Goal: Task Accomplishment & Management: Use online tool/utility

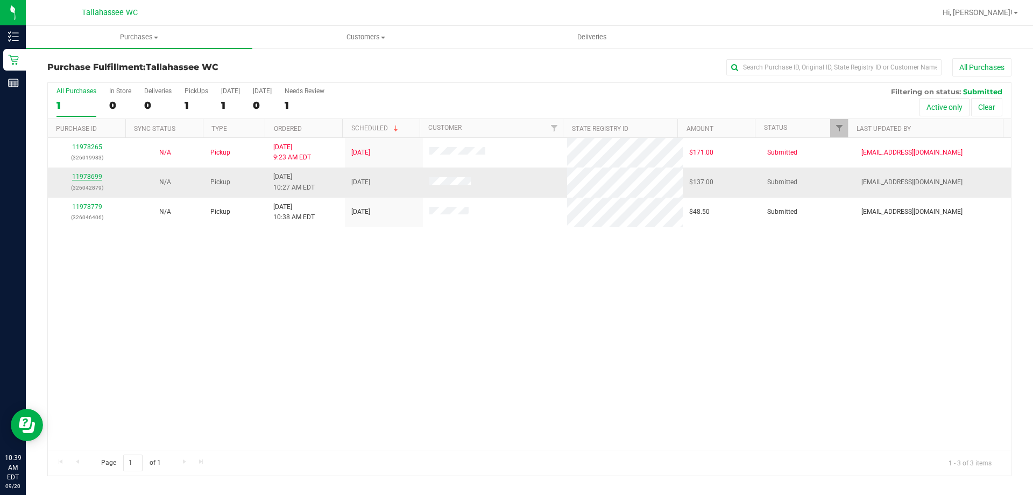
click at [82, 178] on link "11978699" at bounding box center [87, 177] width 30 height 8
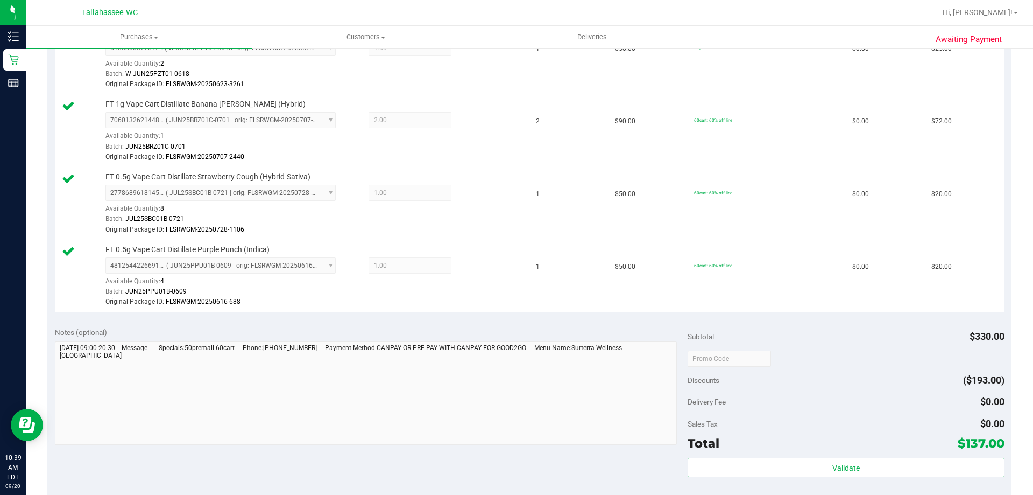
scroll to position [614, 0]
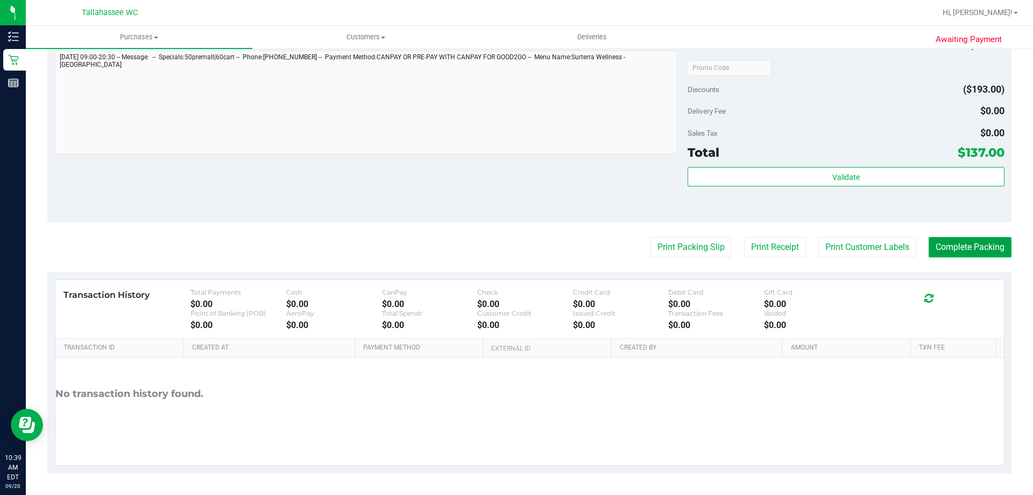
click at [940, 241] on button "Complete Packing" at bounding box center [970, 247] width 83 height 20
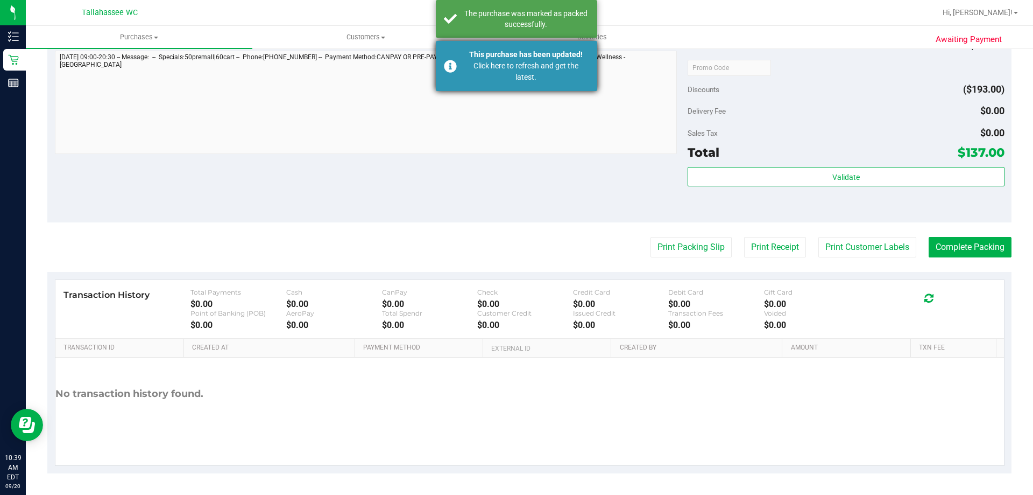
click at [503, 61] on div "Click here to refresh and get the latest." at bounding box center [526, 71] width 126 height 23
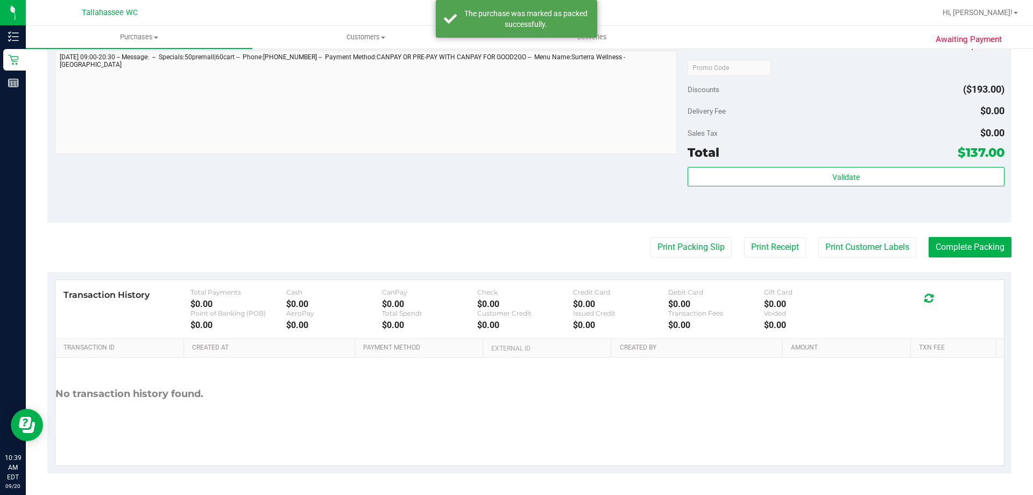
scroll to position [597, 0]
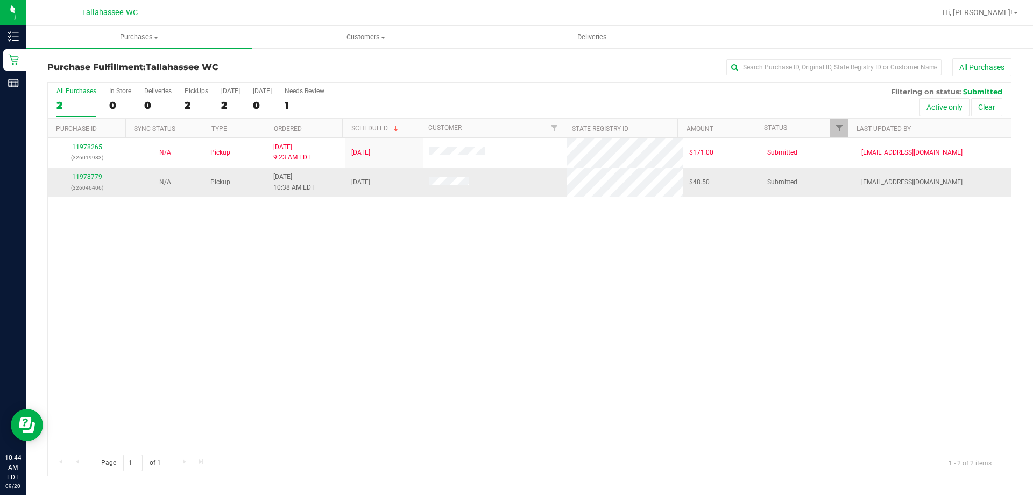
click at [94, 171] on td "11978779 (326046406)" at bounding box center [87, 181] width 78 height 29
click at [93, 172] on div "11978779 (326046406)" at bounding box center [86, 182] width 65 height 20
click at [97, 170] on td "11978779 (326046406)" at bounding box center [87, 181] width 78 height 29
click at [97, 173] on link "11978779" at bounding box center [87, 177] width 30 height 8
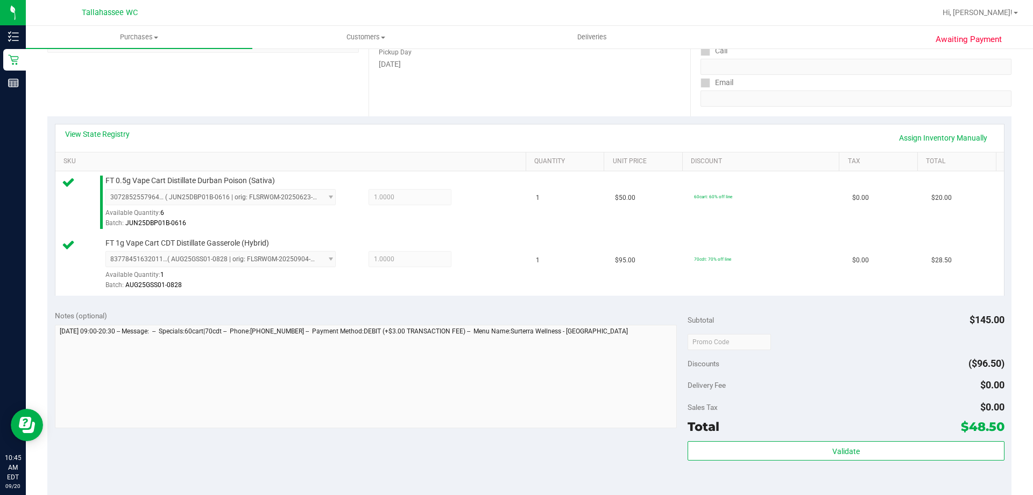
scroll to position [269, 0]
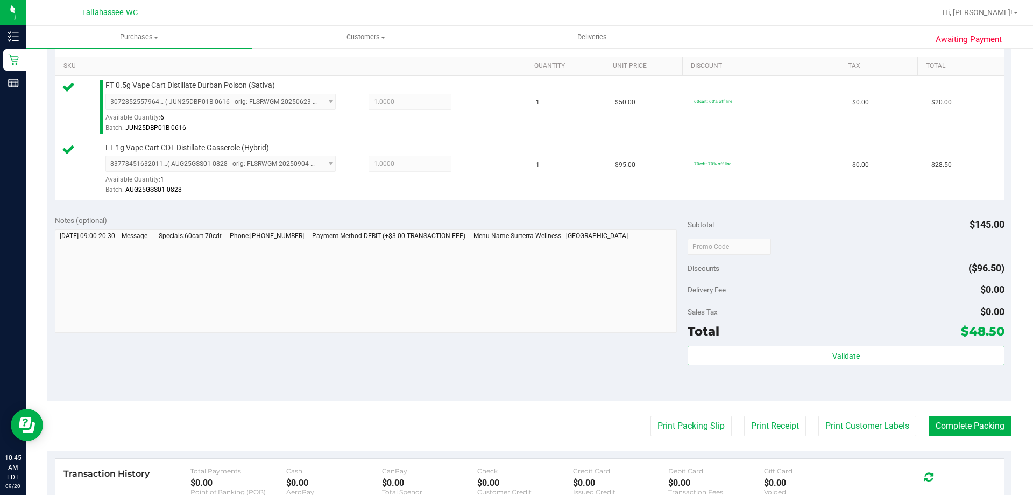
click at [709, 370] on div "Validate" at bounding box center [846, 370] width 317 height 48
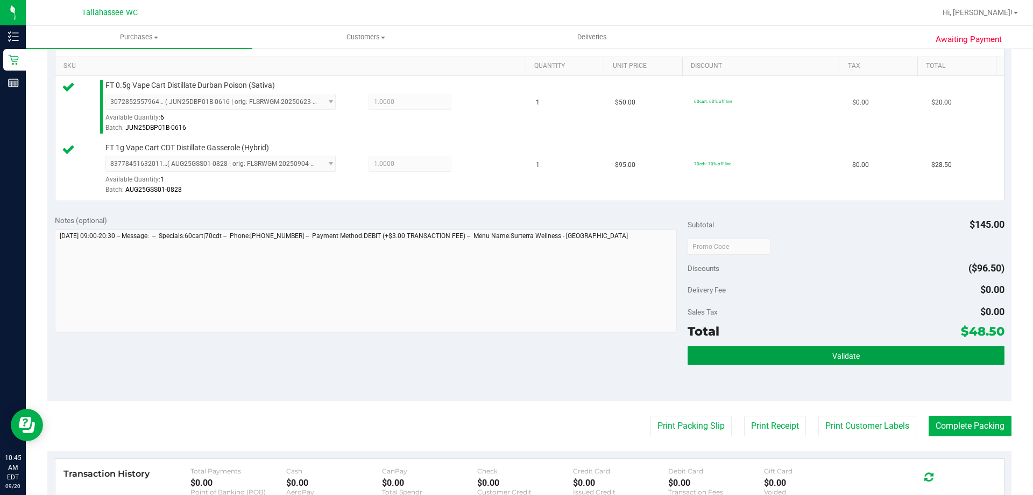
click at [710, 360] on button "Validate" at bounding box center [846, 355] width 317 height 19
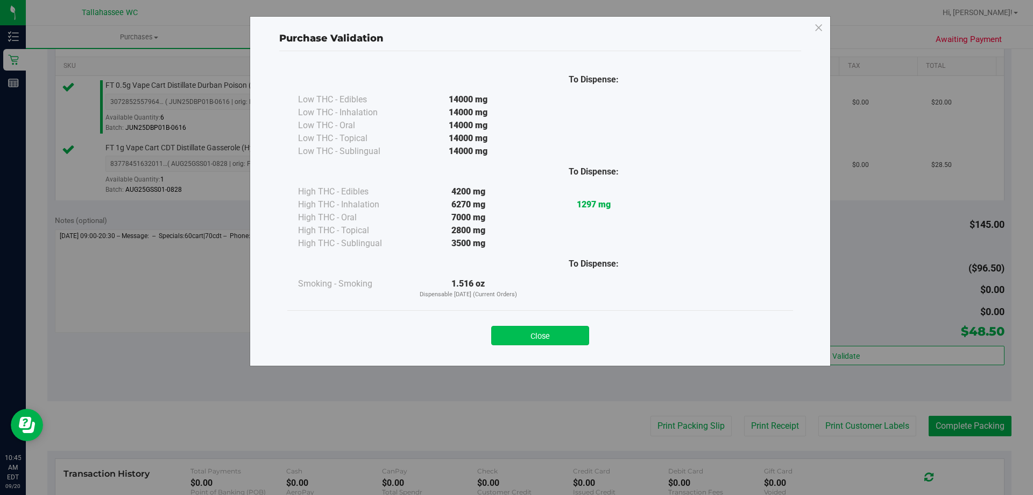
click at [558, 334] on button "Close" at bounding box center [540, 335] width 98 height 19
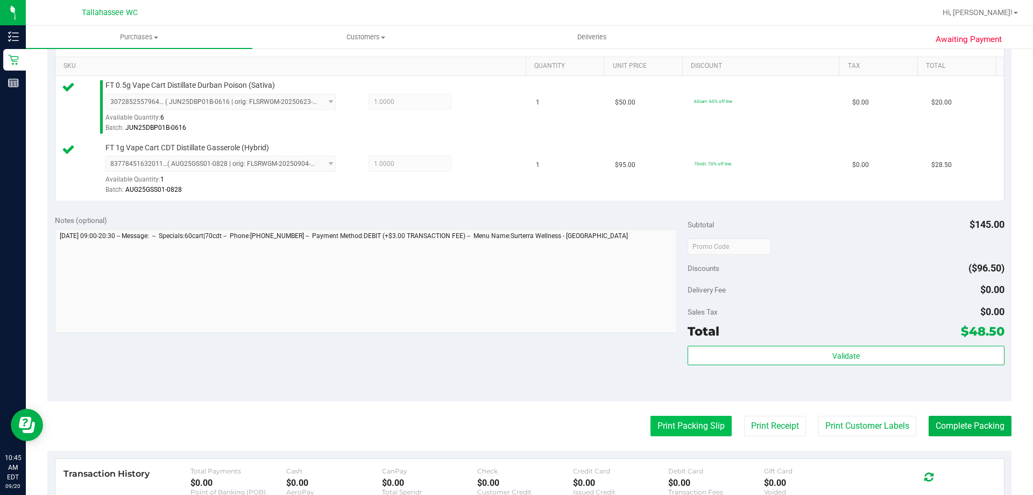
click at [658, 424] on button "Print Packing Slip" at bounding box center [691, 426] width 81 height 20
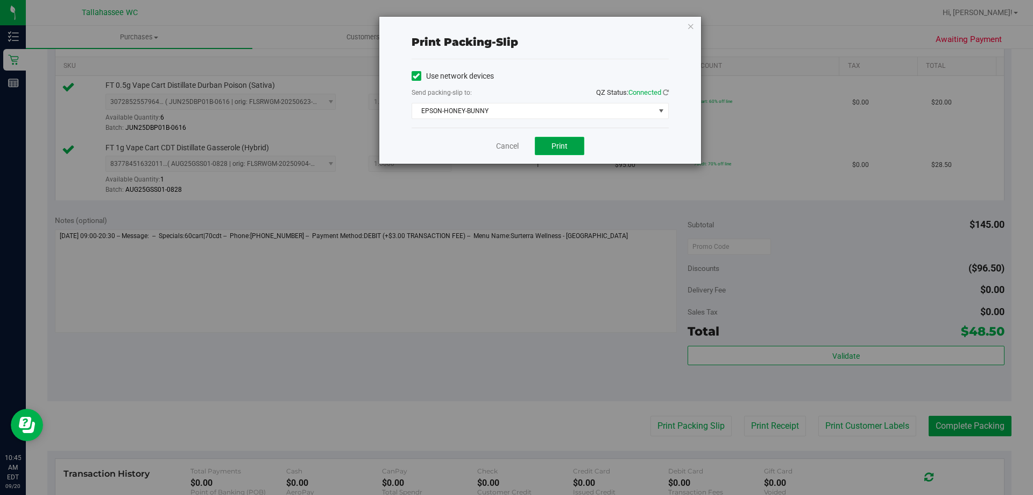
click at [549, 152] on button "Print" at bounding box center [560, 146] width 50 height 18
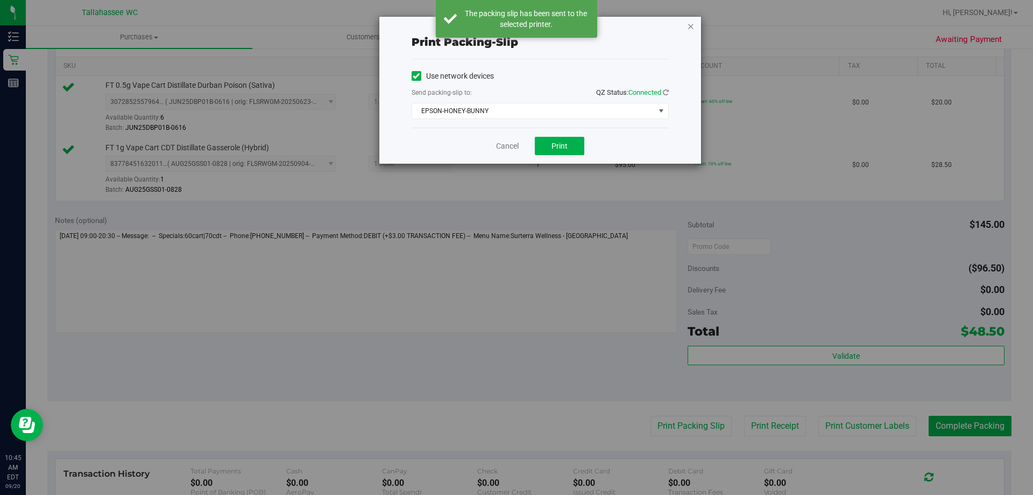
click at [693, 24] on icon "button" at bounding box center [691, 25] width 8 height 13
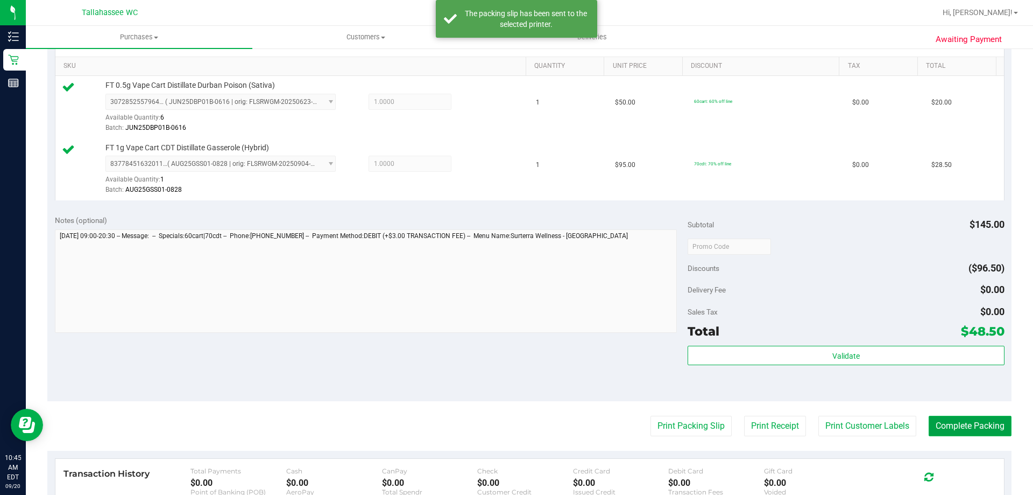
click at [945, 426] on button "Complete Packing" at bounding box center [970, 426] width 83 height 20
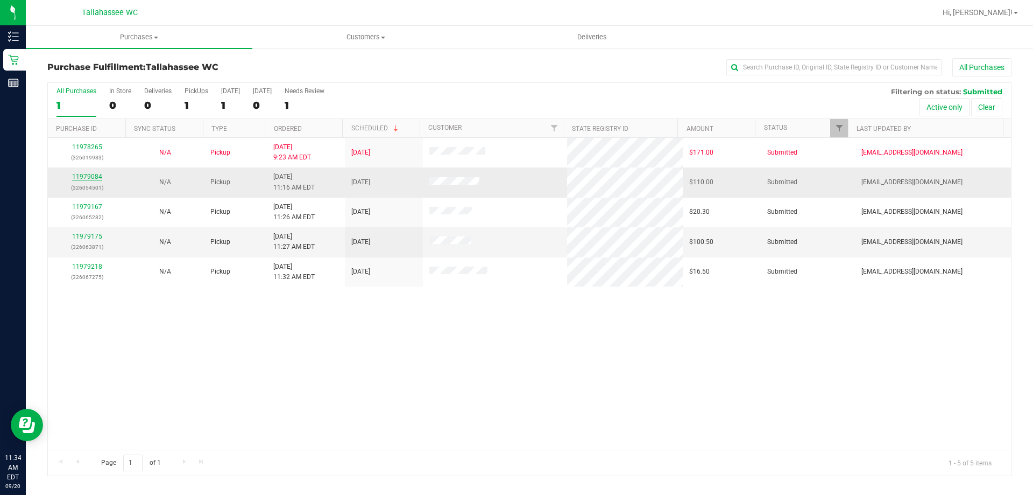
click at [82, 173] on link "11979084" at bounding box center [87, 177] width 30 height 8
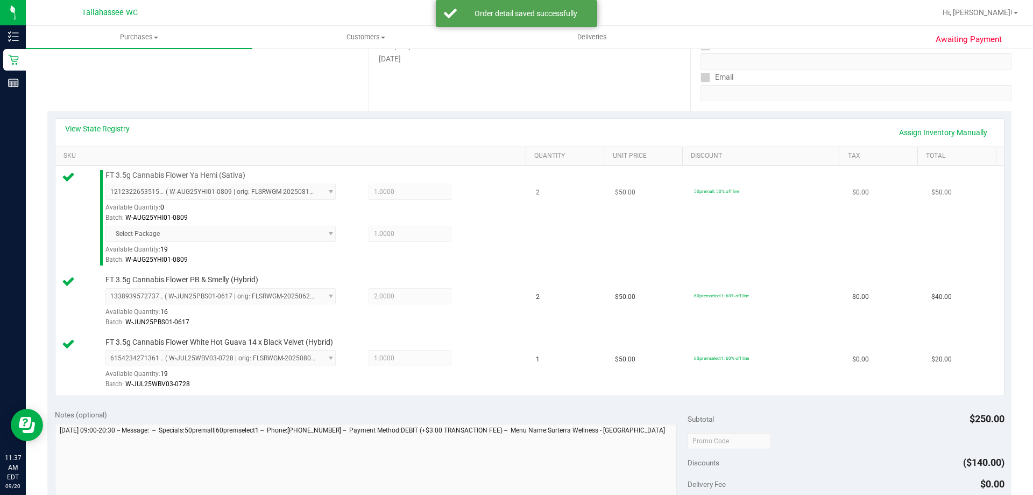
scroll to position [269, 0]
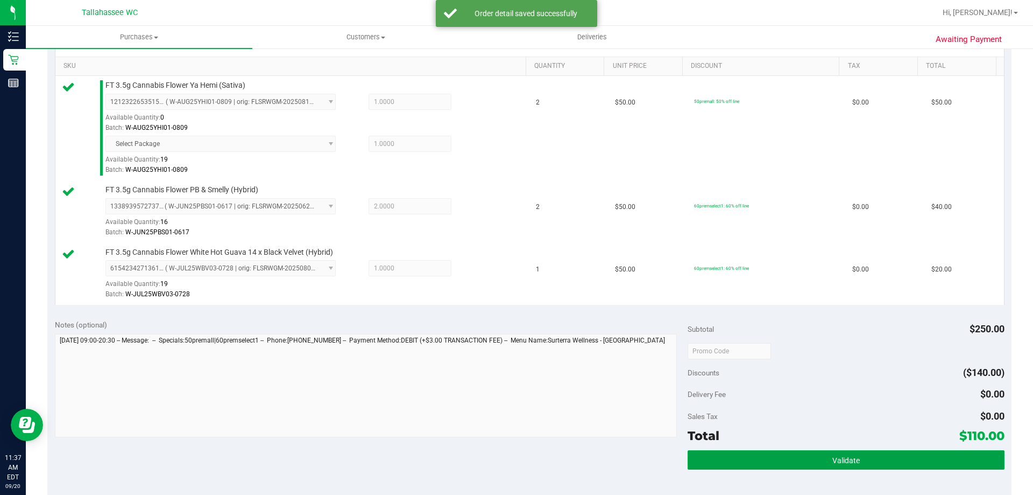
click at [720, 452] on button "Validate" at bounding box center [846, 459] width 317 height 19
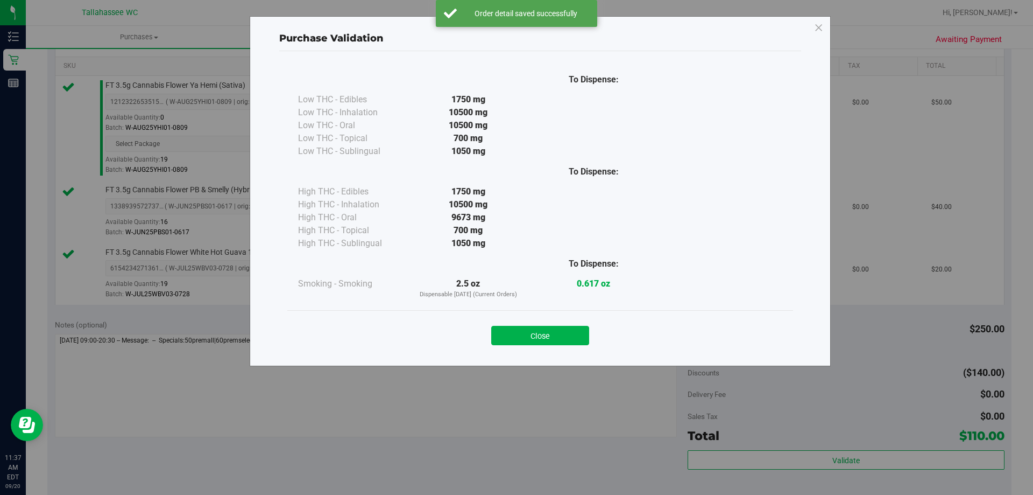
click at [536, 345] on div "Close" at bounding box center [540, 332] width 506 height 44
click at [550, 334] on button "Close" at bounding box center [540, 335] width 98 height 19
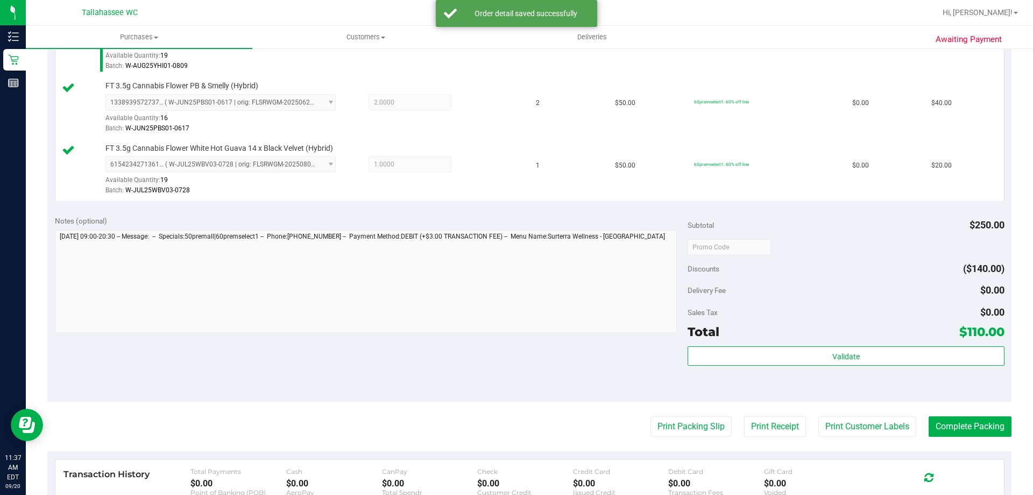
scroll to position [538, 0]
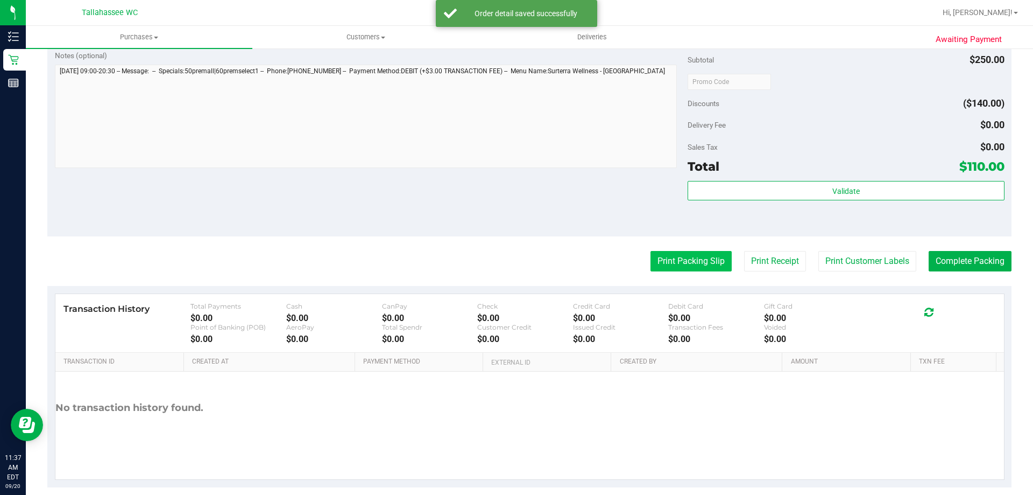
click at [678, 266] on button "Print Packing Slip" at bounding box center [691, 261] width 81 height 20
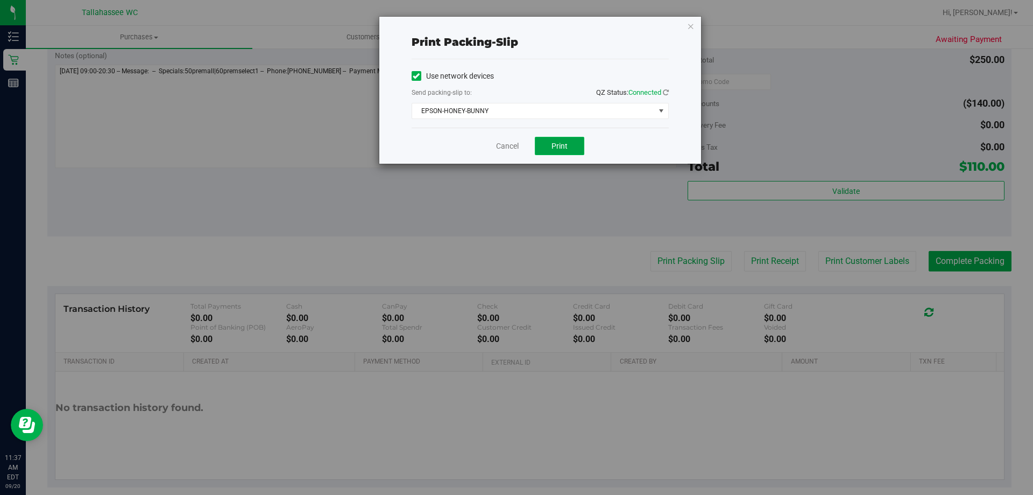
click at [549, 149] on button "Print" at bounding box center [560, 146] width 50 height 18
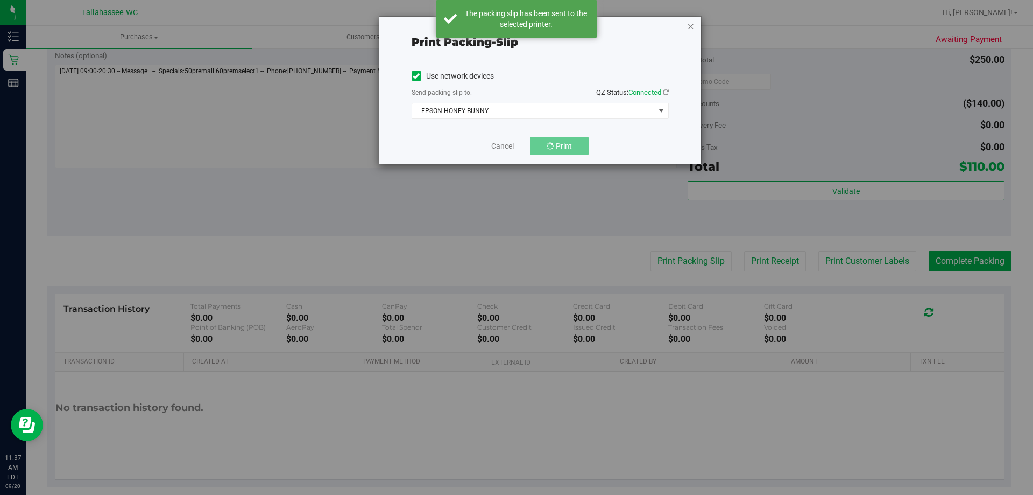
click at [690, 23] on icon "button" at bounding box center [691, 25] width 8 height 13
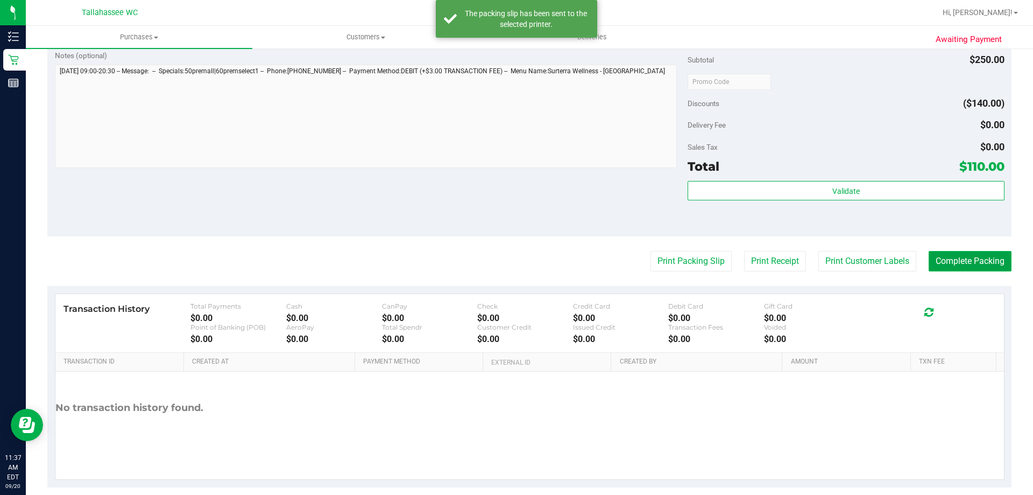
click at [946, 258] on button "Complete Packing" at bounding box center [970, 261] width 83 height 20
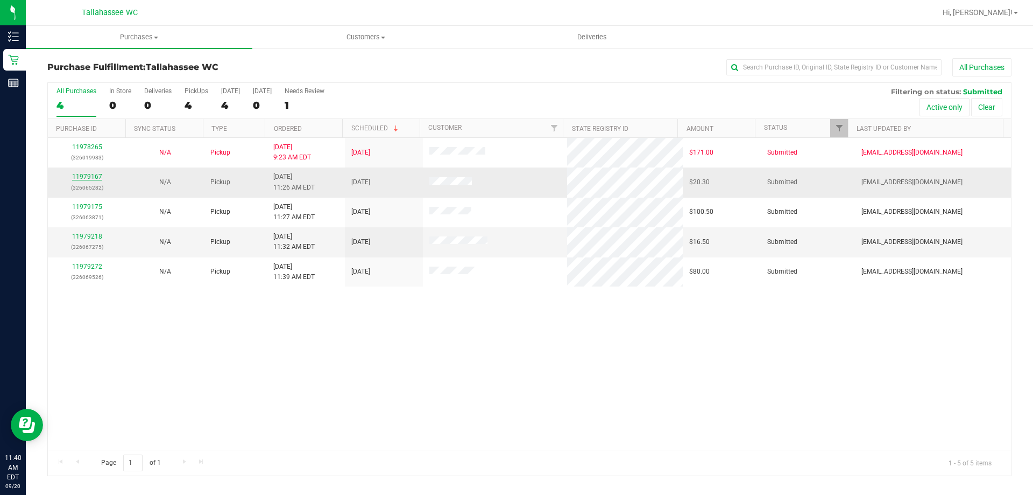
click at [90, 174] on link "11979167" at bounding box center [87, 177] width 30 height 8
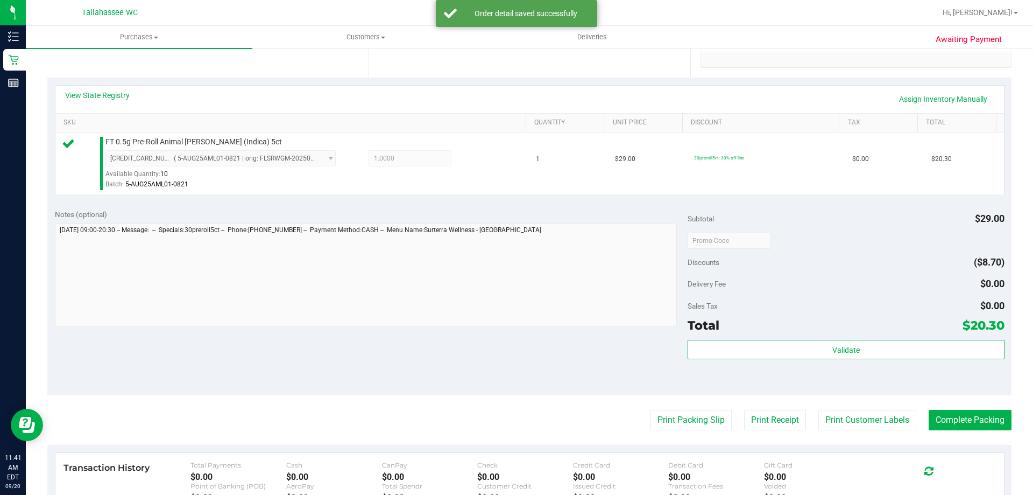
scroll to position [215, 0]
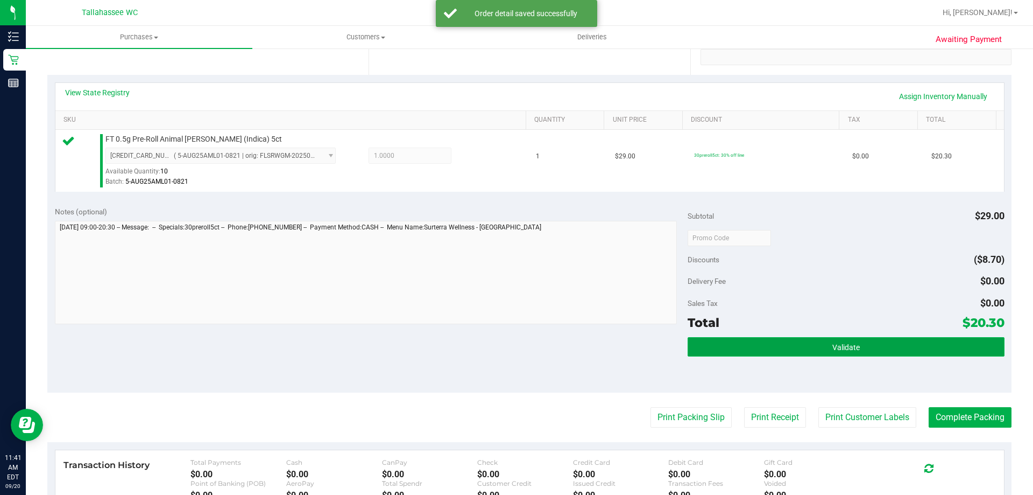
click at [701, 349] on button "Validate" at bounding box center [846, 346] width 317 height 19
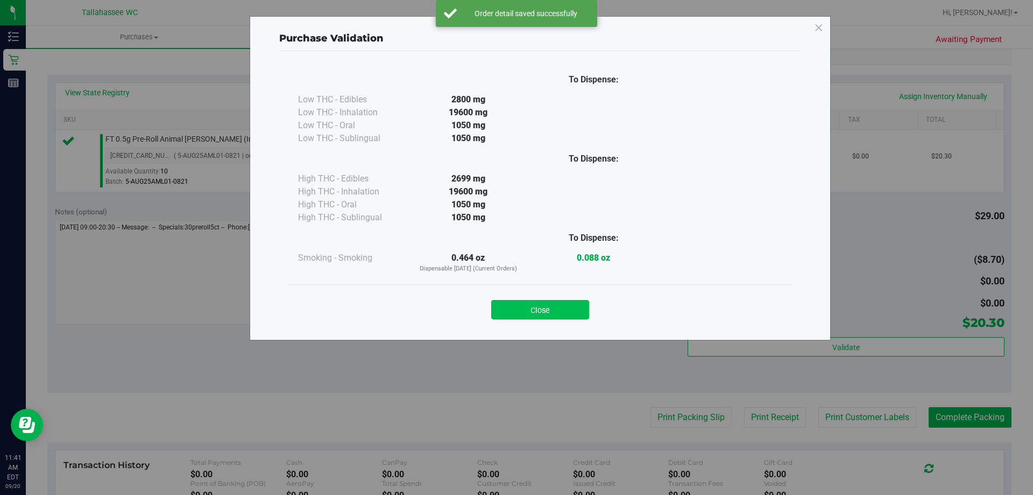
click at [574, 300] on button "Close" at bounding box center [540, 309] width 98 height 19
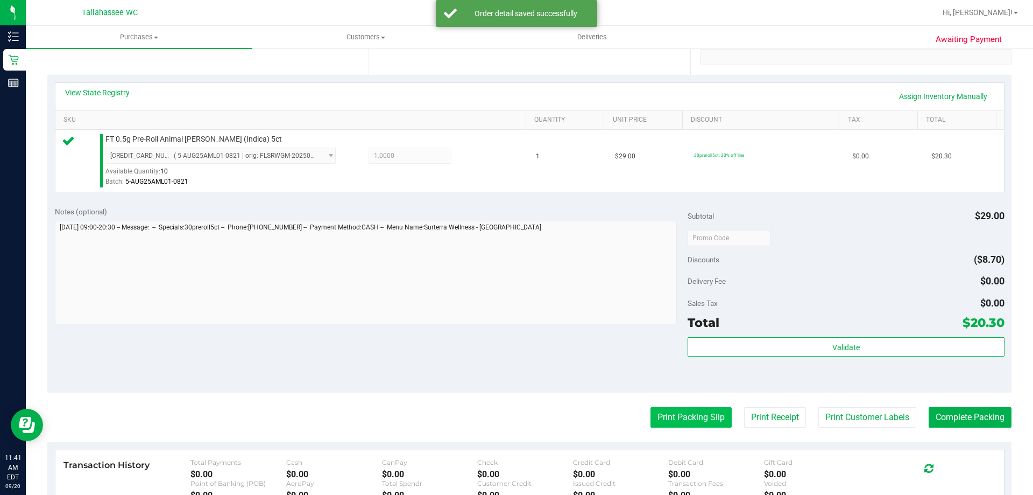
click at [698, 414] on button "Print Packing Slip" at bounding box center [691, 417] width 81 height 20
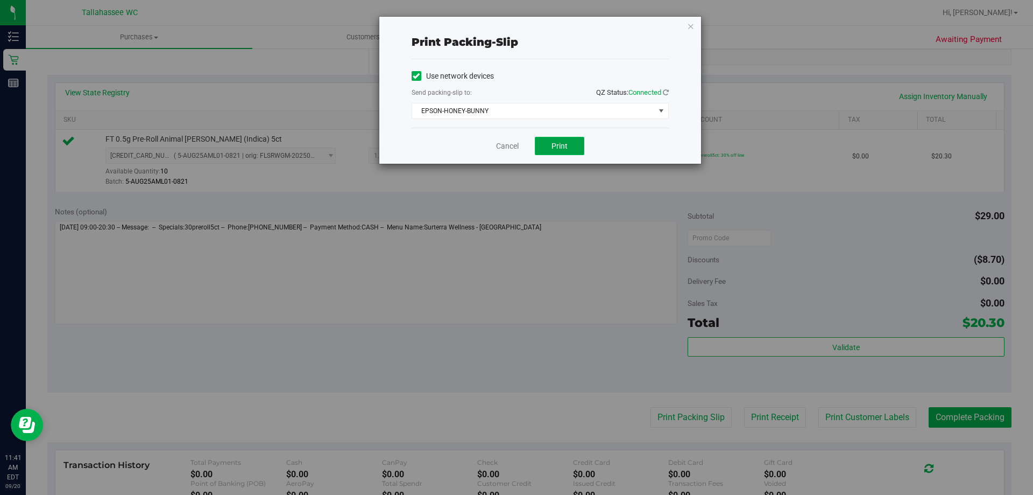
click at [568, 149] on button "Print" at bounding box center [560, 146] width 50 height 18
click at [685, 24] on div "Print packing-slip Use network devices Send packing-slip to: QZ Status: Connect…" at bounding box center [540, 90] width 322 height 147
click at [692, 24] on icon "button" at bounding box center [691, 25] width 8 height 13
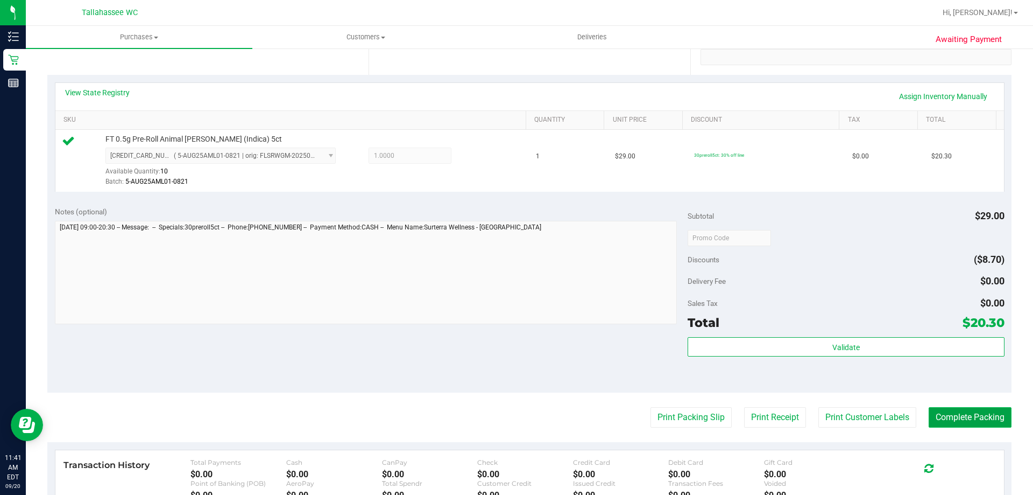
click at [941, 409] on button "Complete Packing" at bounding box center [970, 417] width 83 height 20
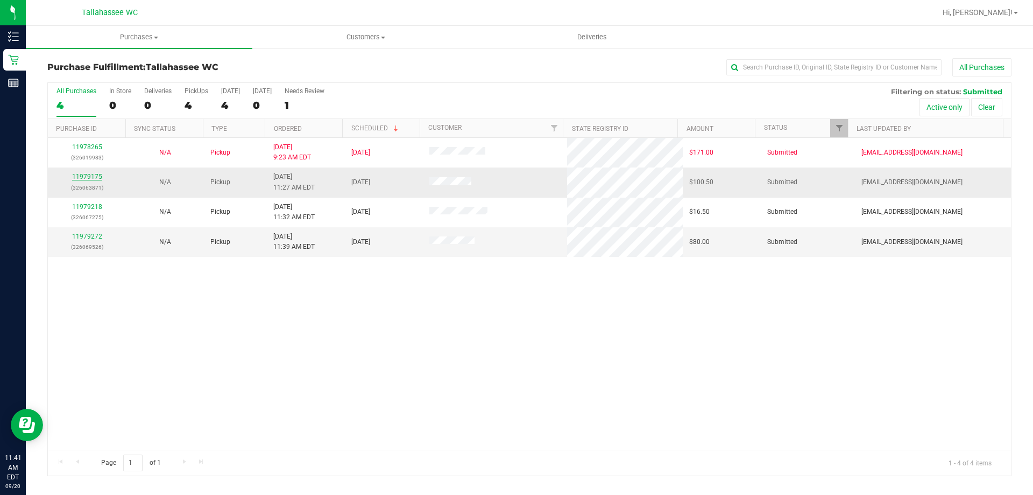
click at [96, 179] on link "11979175" at bounding box center [87, 177] width 30 height 8
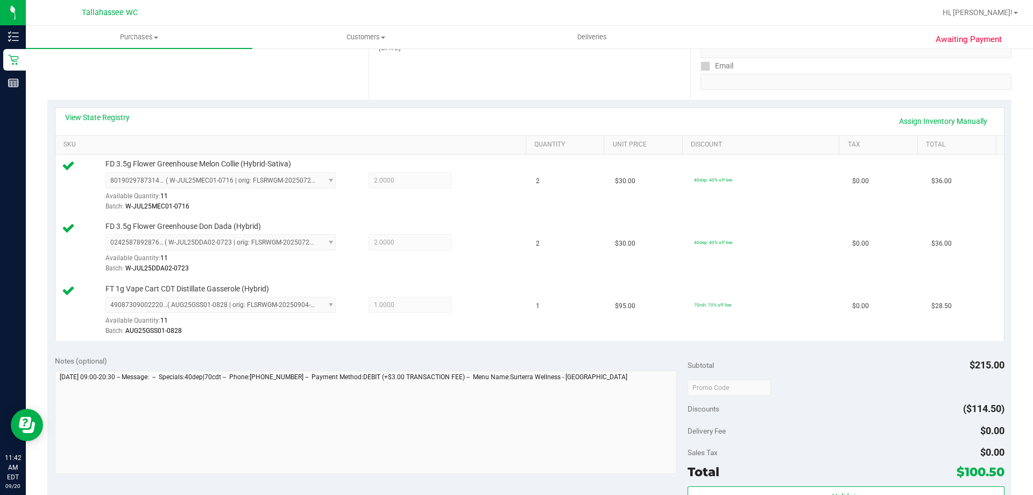
scroll to position [269, 0]
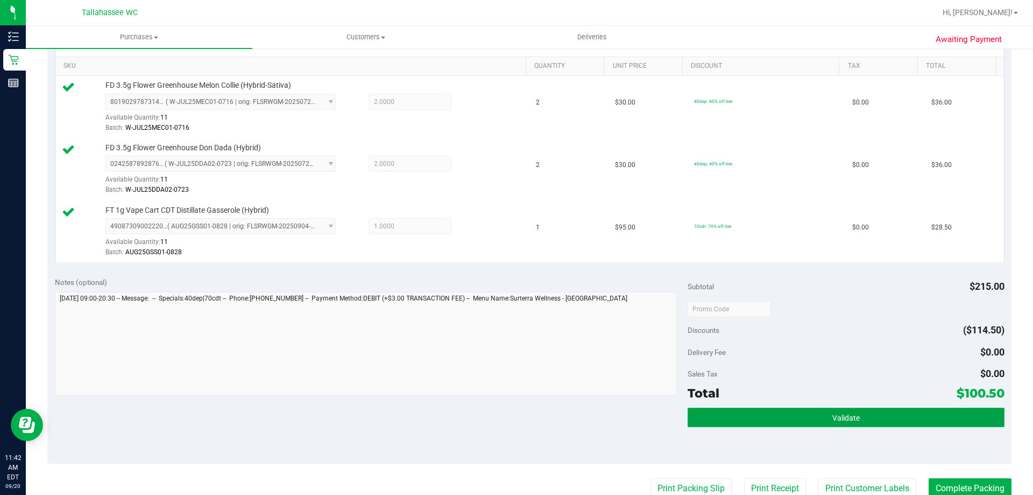
click at [825, 419] on button "Validate" at bounding box center [846, 416] width 317 height 19
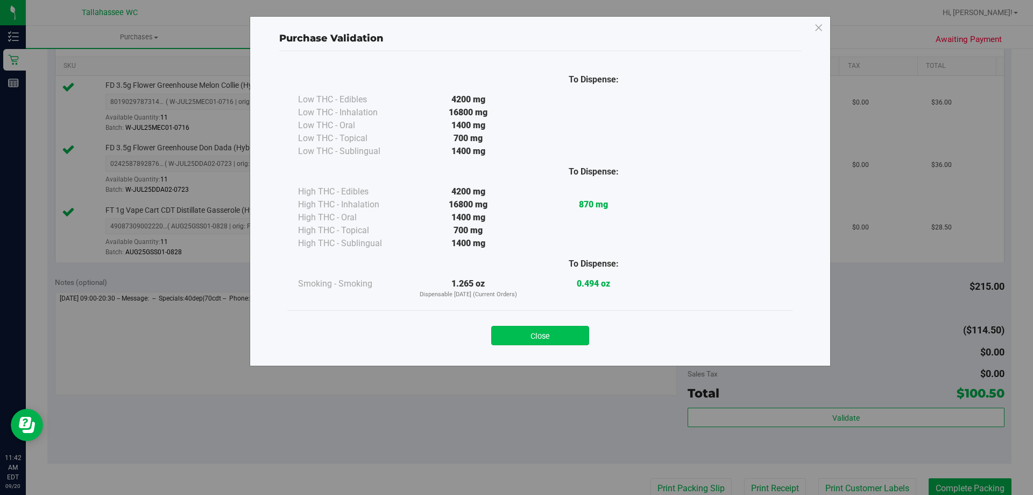
click at [533, 334] on button "Close" at bounding box center [540, 335] width 98 height 19
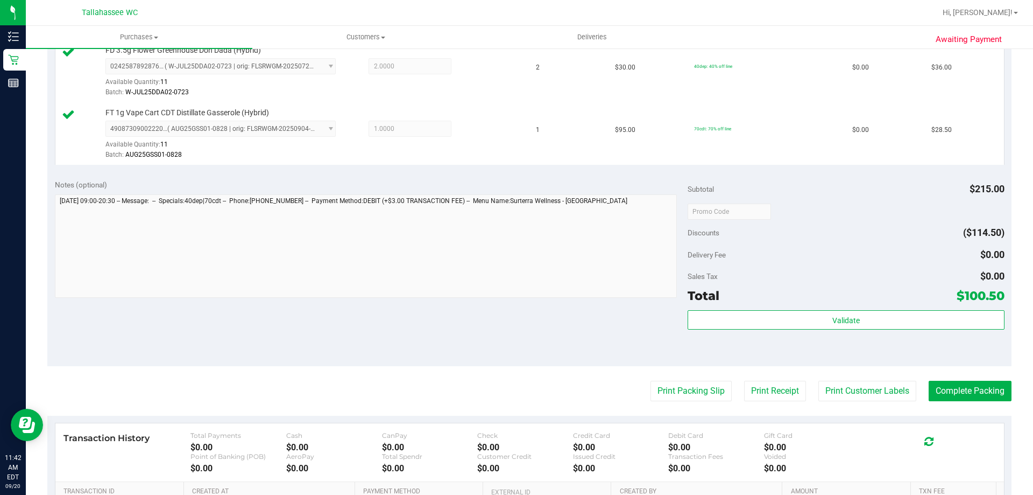
scroll to position [484, 0]
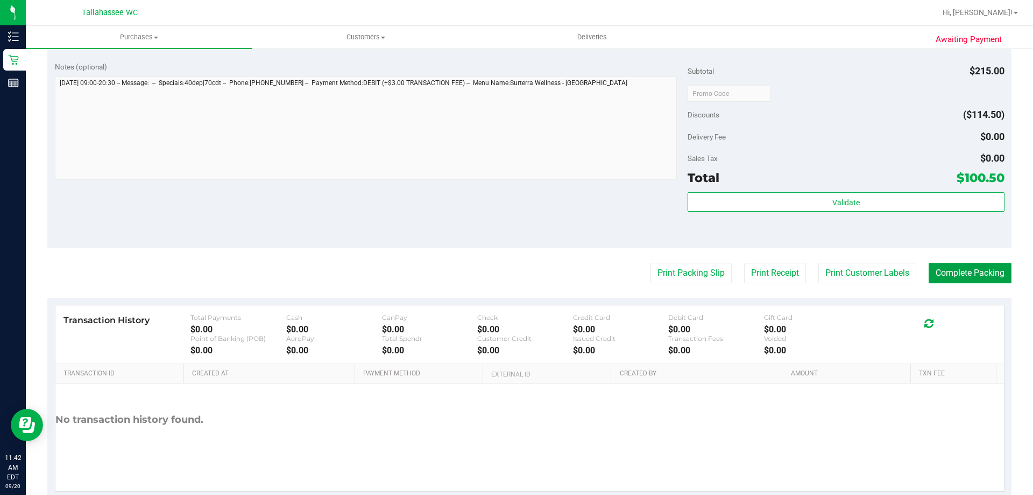
click at [936, 278] on button "Complete Packing" at bounding box center [970, 273] width 83 height 20
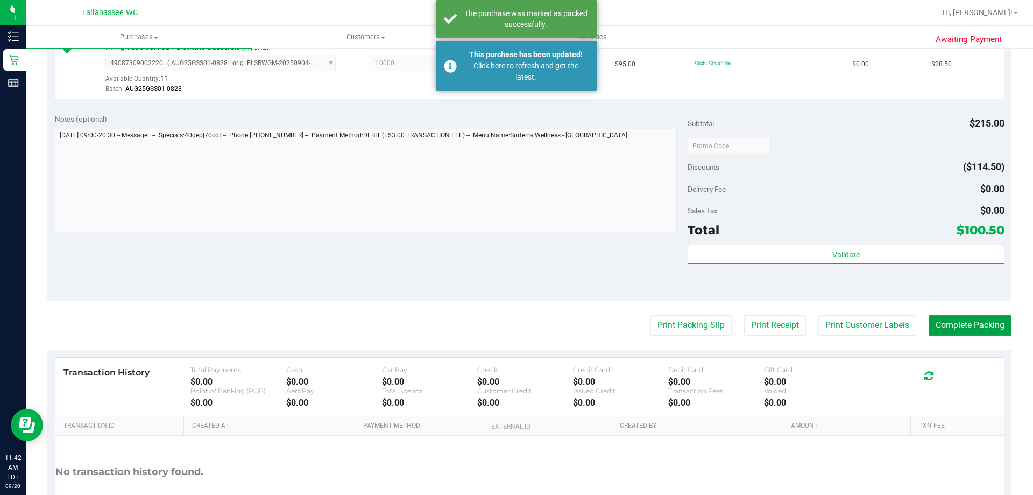
scroll to position [323, 0]
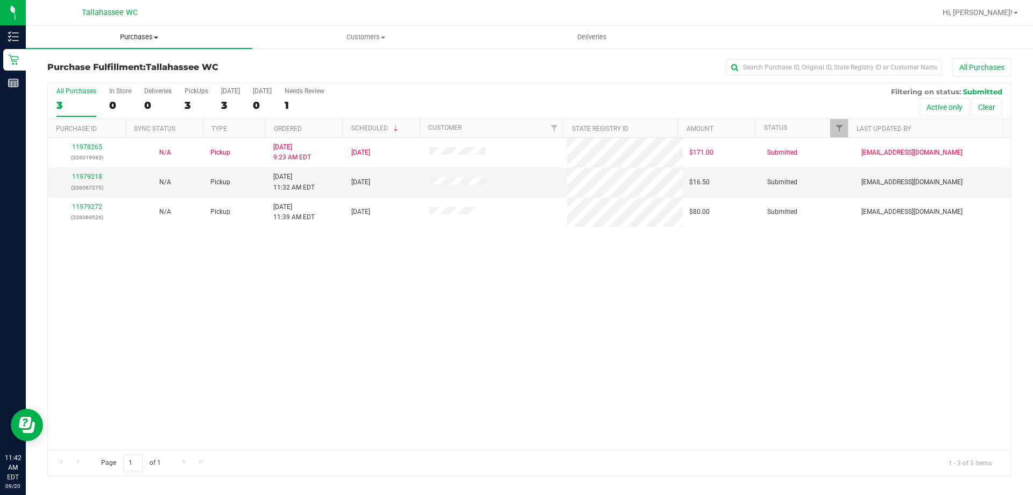
click at [160, 41] on span "Purchases" at bounding box center [139, 37] width 227 height 10
click at [102, 65] on span "Summary of purchases" at bounding box center [81, 64] width 110 height 9
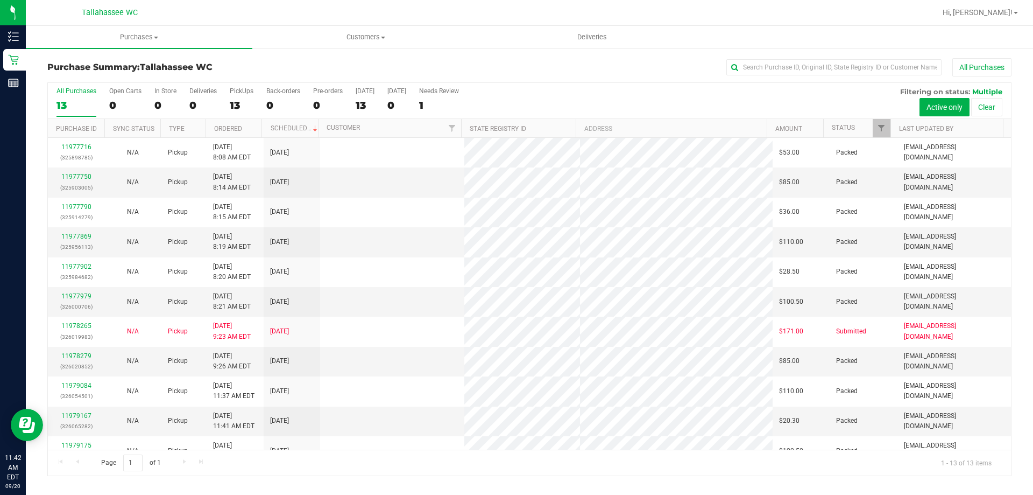
scroll to position [75, 0]
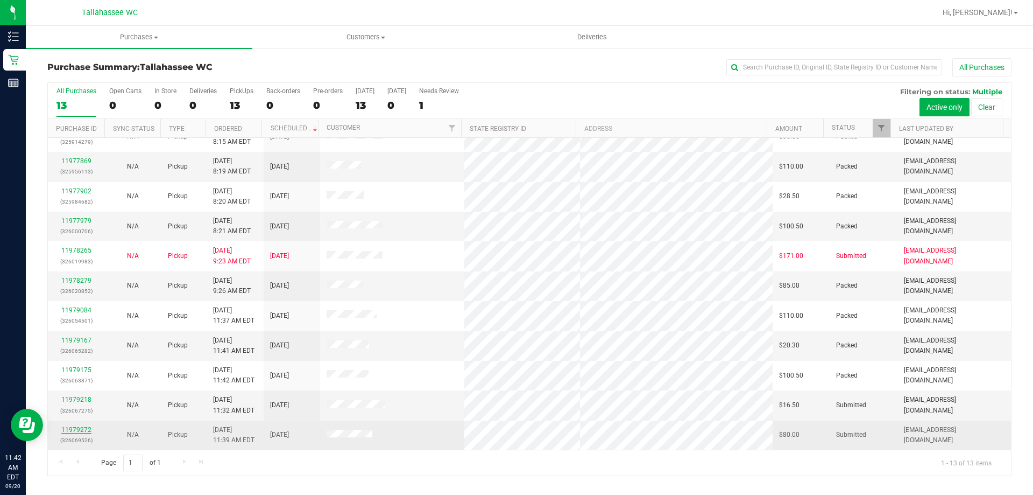
click at [72, 430] on link "11979272" at bounding box center [76, 430] width 30 height 8
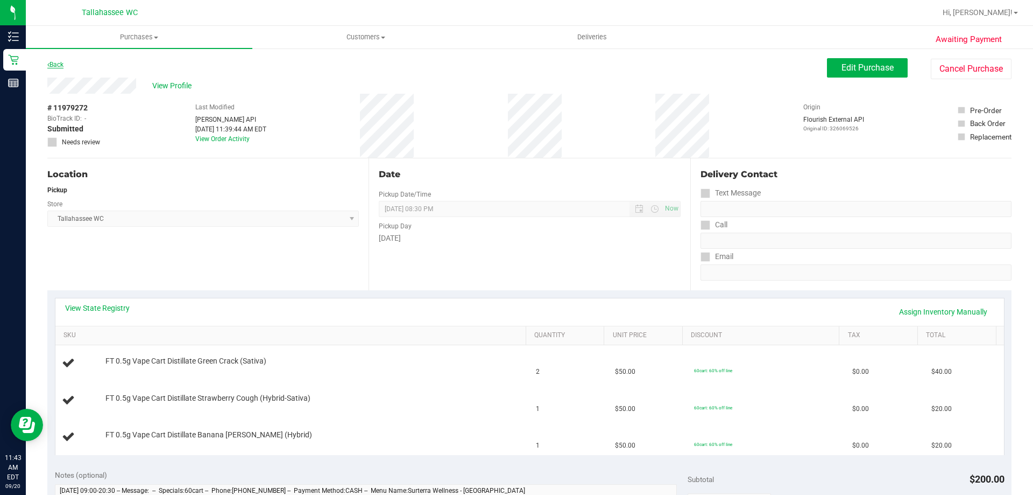
click at [56, 66] on link "Back" at bounding box center [55, 65] width 16 height 8
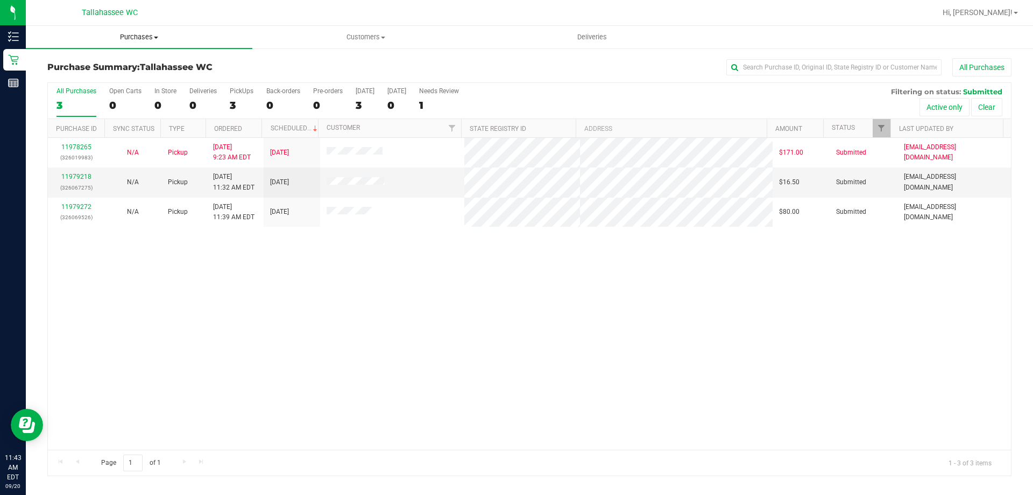
click at [148, 36] on span "Purchases" at bounding box center [139, 37] width 227 height 10
click at [90, 68] on span "Summary of purchases" at bounding box center [81, 64] width 110 height 9
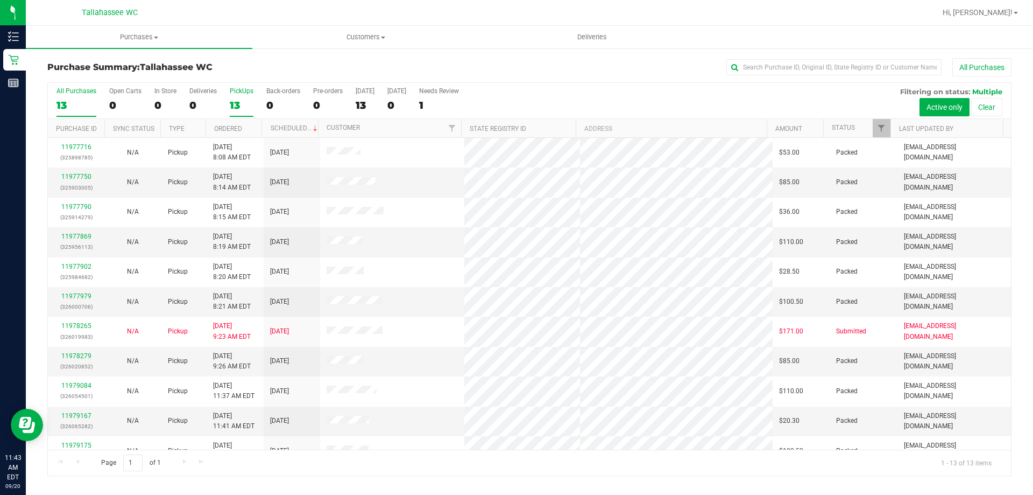
click at [239, 103] on div "13" at bounding box center [242, 105] width 24 height 12
click at [0, 0] on input "PickUps 13" at bounding box center [0, 0] width 0 height 0
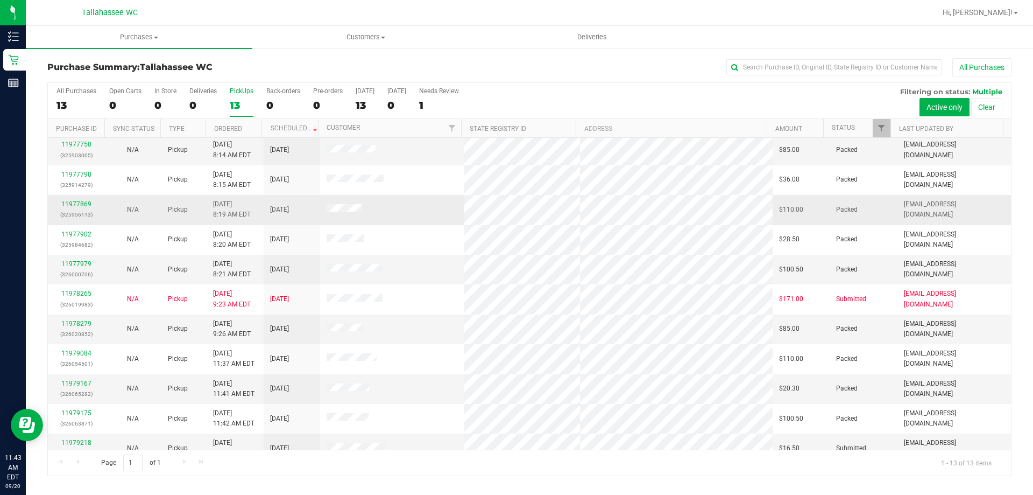
scroll to position [75, 0]
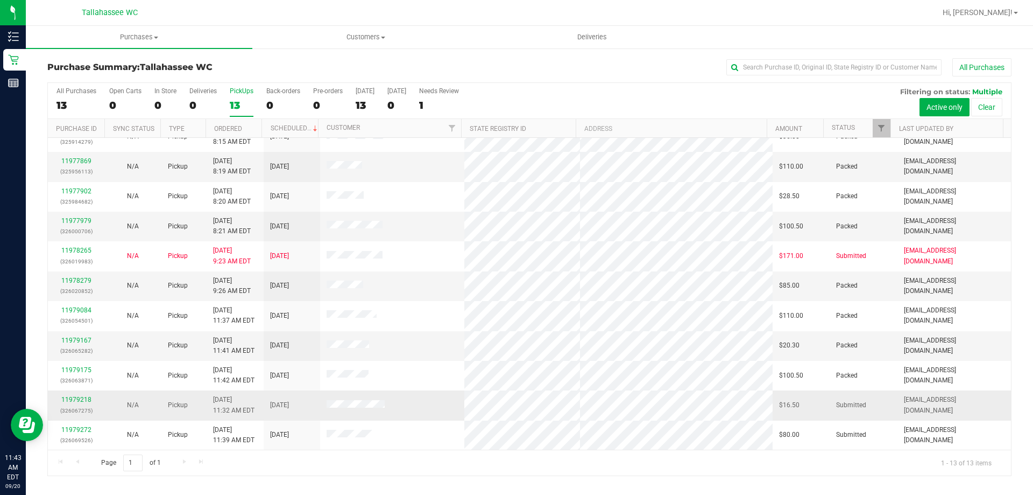
click at [83, 395] on div "11979218 (326067275)" at bounding box center [76, 405] width 44 height 20
click at [83, 396] on link "11979218" at bounding box center [76, 400] width 30 height 8
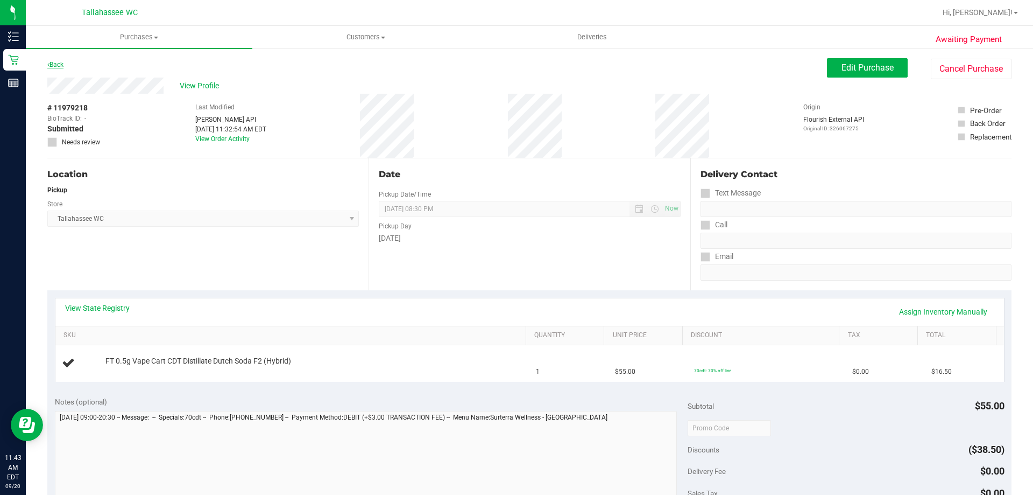
click at [52, 67] on link "Back" at bounding box center [55, 65] width 16 height 8
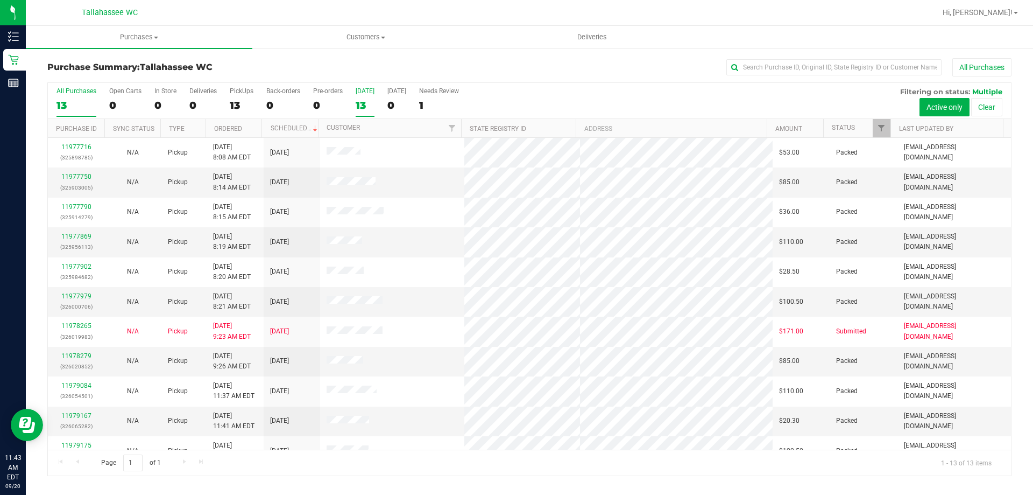
click at [361, 100] on div "13" at bounding box center [365, 105] width 19 height 12
click at [0, 0] on input "Today 13" at bounding box center [0, 0] width 0 height 0
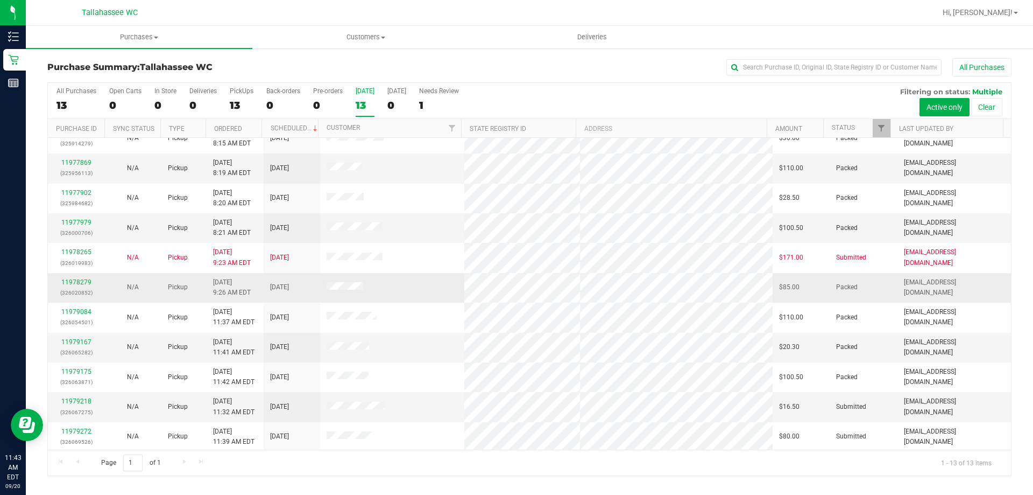
scroll to position [75, 0]
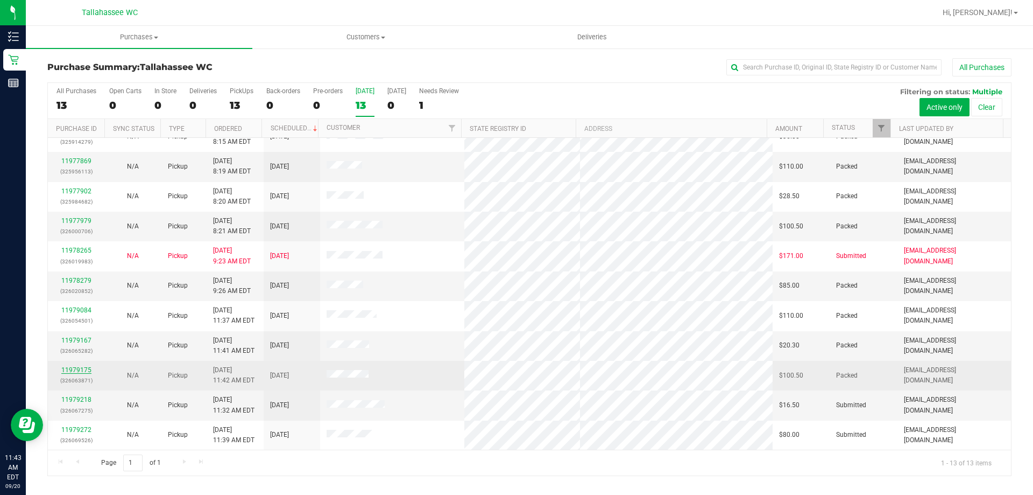
click at [83, 368] on link "11979175" at bounding box center [76, 370] width 30 height 8
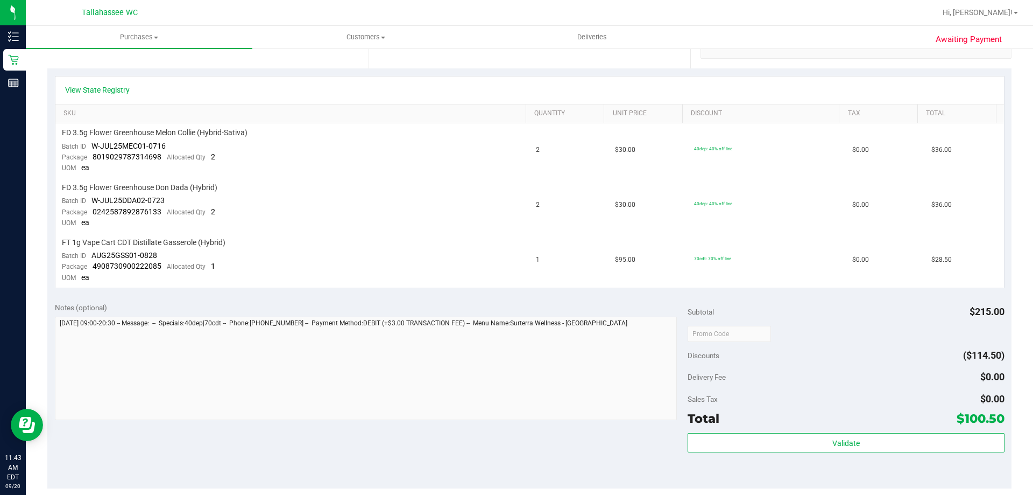
scroll to position [323, 0]
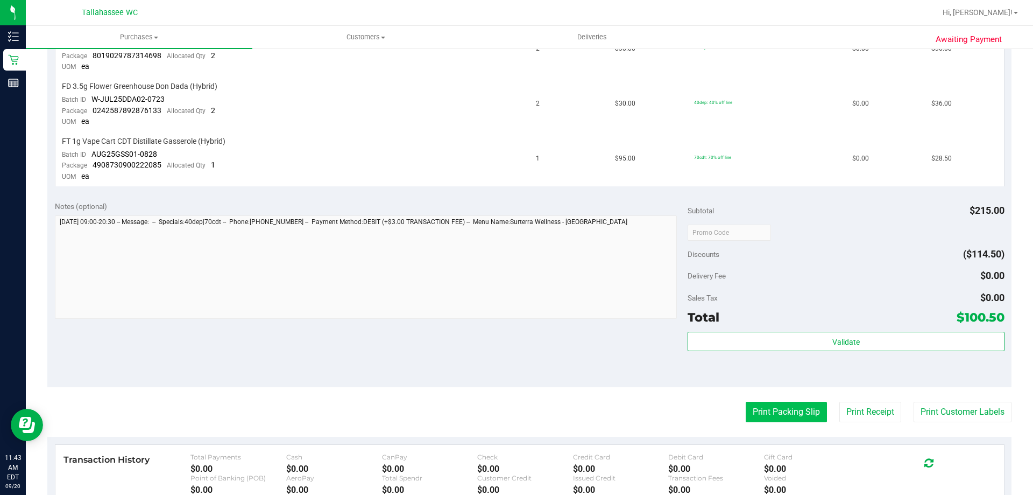
click at [773, 416] on button "Print Packing Slip" at bounding box center [786, 412] width 81 height 20
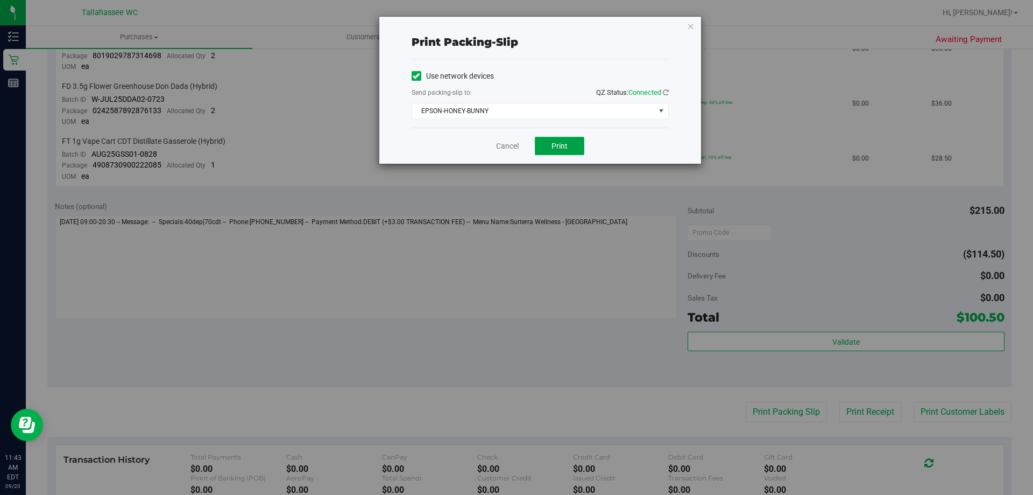
click at [562, 139] on button "Print" at bounding box center [560, 146] width 50 height 18
click at [692, 26] on icon "button" at bounding box center [691, 25] width 8 height 13
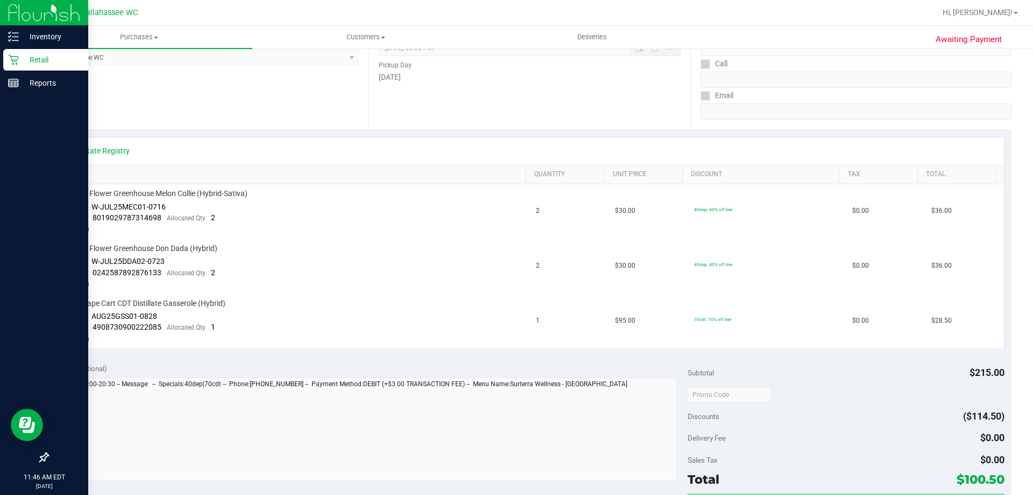
scroll to position [0, 0]
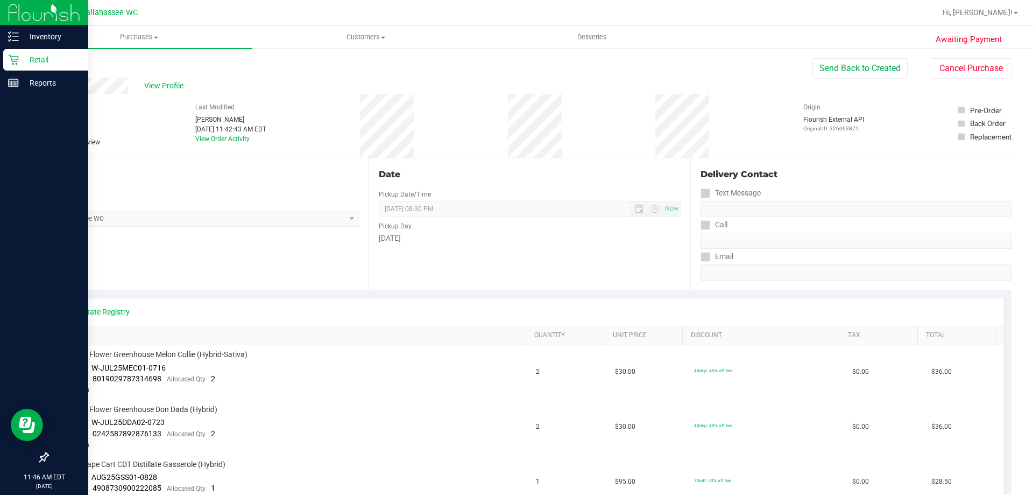
click at [33, 56] on p "Retail" at bounding box center [51, 59] width 65 height 13
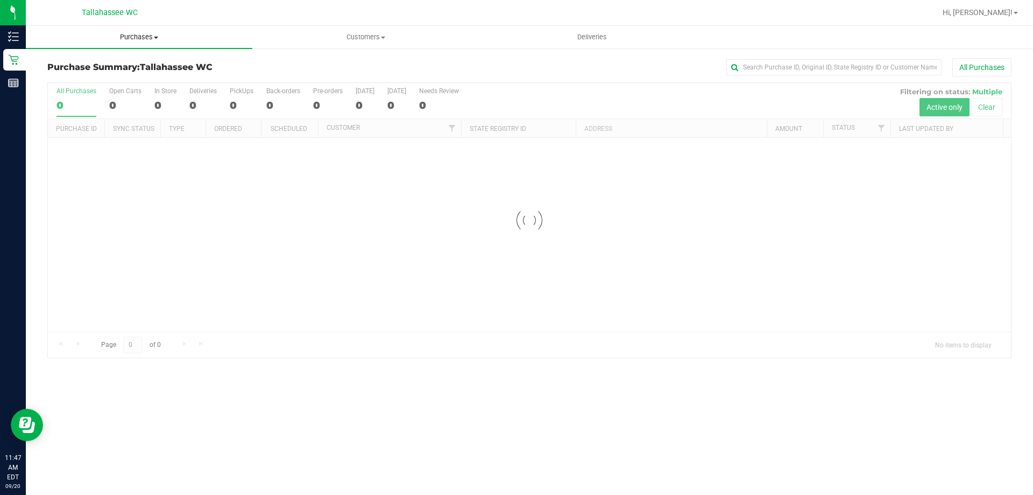
click at [147, 36] on span "Purchases" at bounding box center [139, 37] width 227 height 10
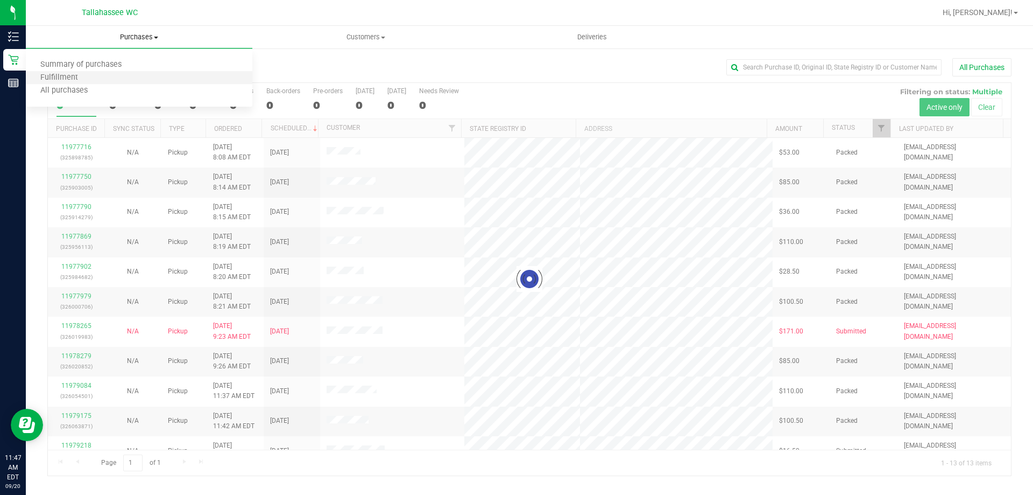
click at [103, 77] on li "Fulfillment" at bounding box center [139, 78] width 227 height 13
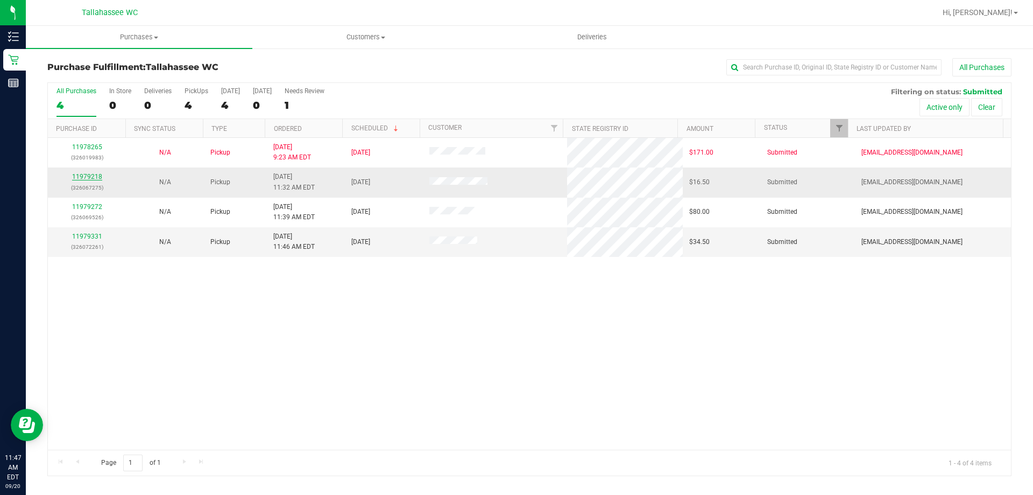
click at [84, 175] on link "11979218" at bounding box center [87, 177] width 30 height 8
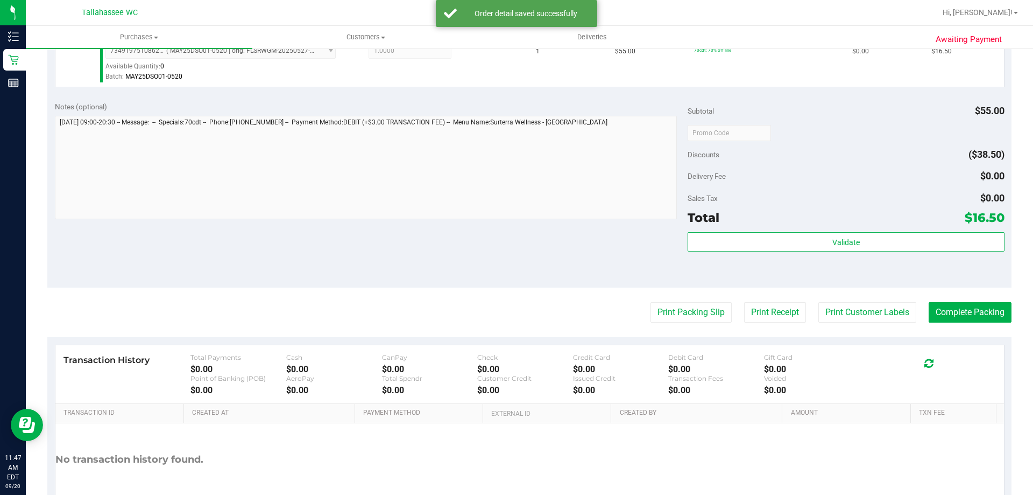
scroll to position [323, 0]
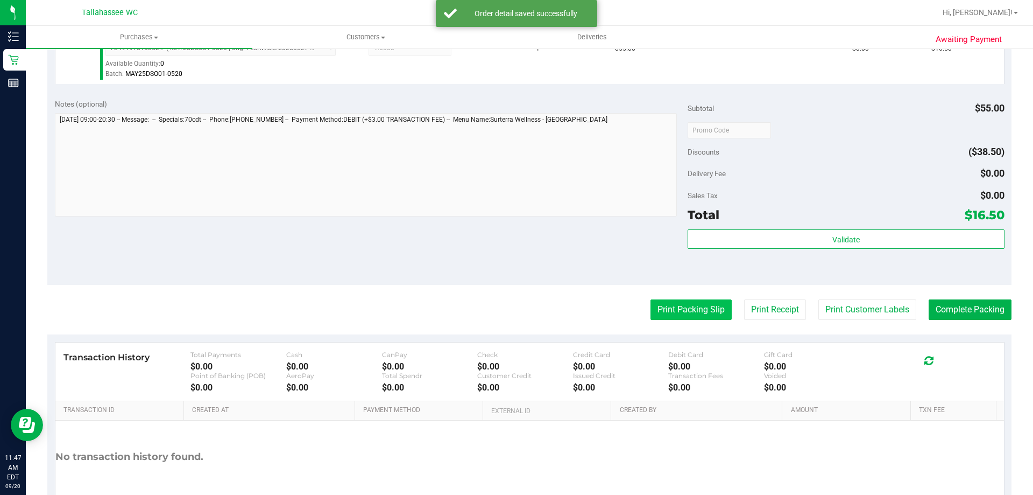
click at [679, 314] on button "Print Packing Slip" at bounding box center [691, 309] width 81 height 20
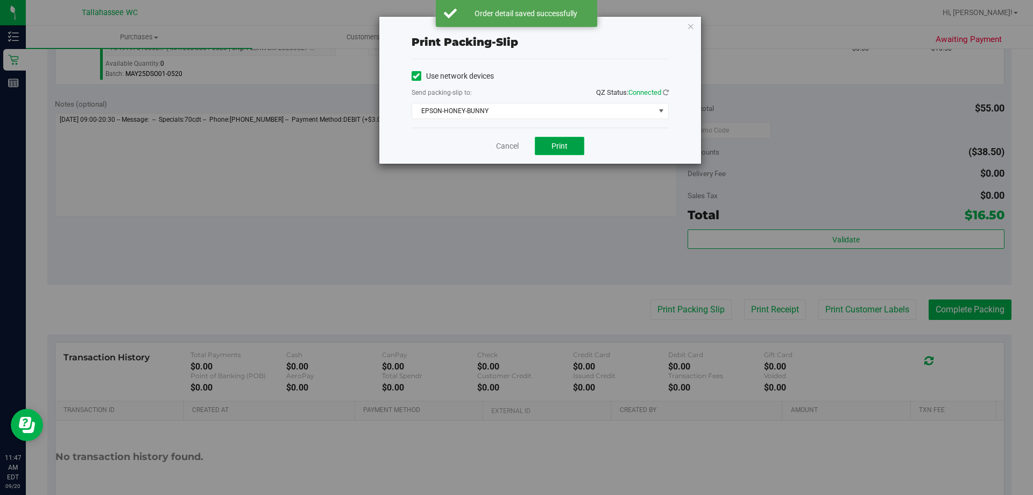
click at [549, 144] on button "Print" at bounding box center [560, 146] width 50 height 18
click at [690, 27] on icon "button" at bounding box center [691, 25] width 8 height 13
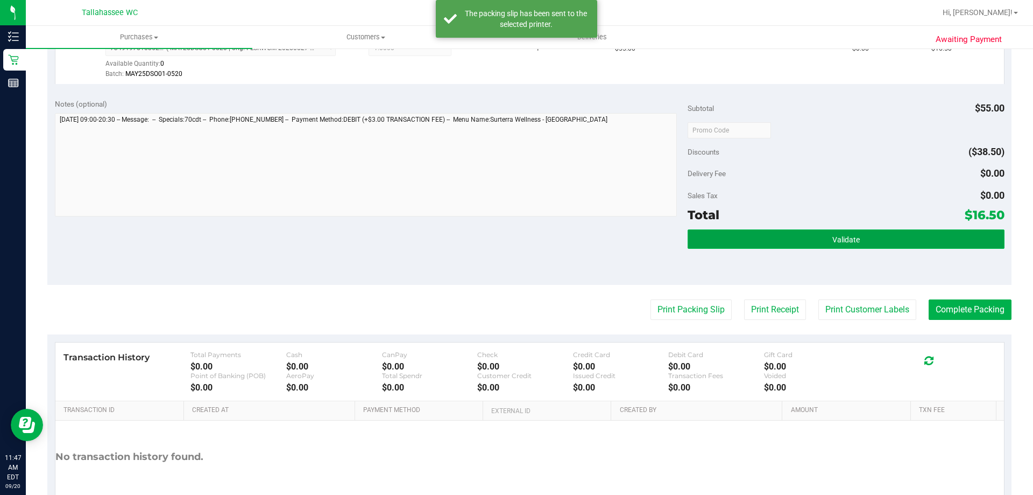
click at [743, 240] on button "Validate" at bounding box center [846, 238] width 317 height 19
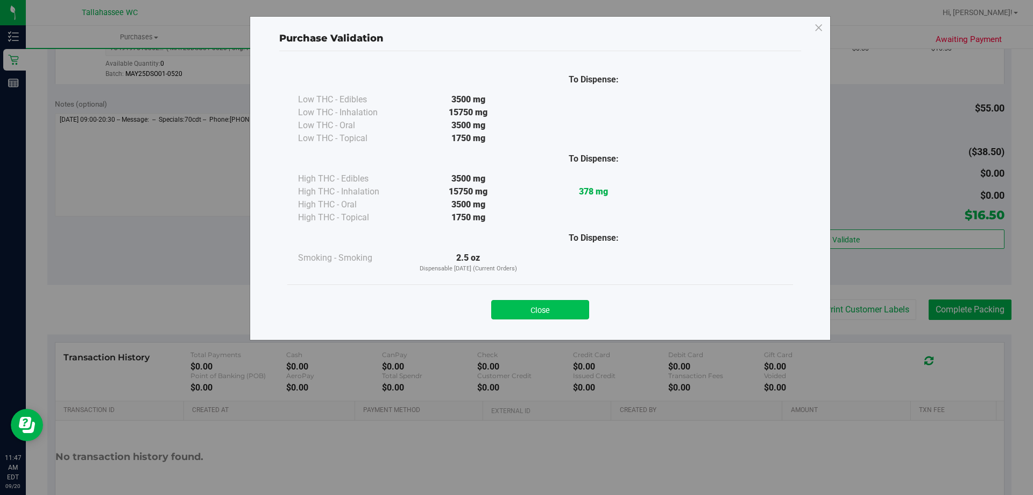
click at [532, 304] on button "Close" at bounding box center [540, 309] width 98 height 19
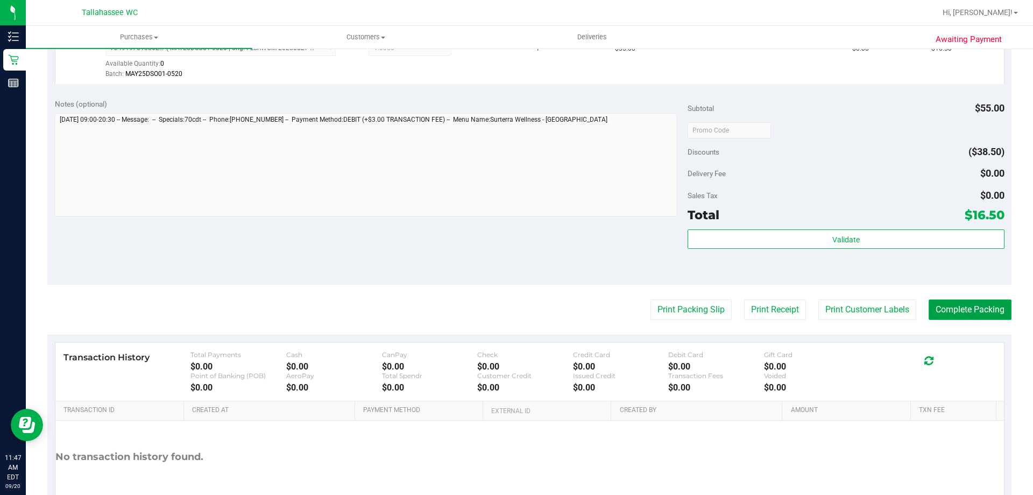
click at [967, 304] on button "Complete Packing" at bounding box center [970, 309] width 83 height 20
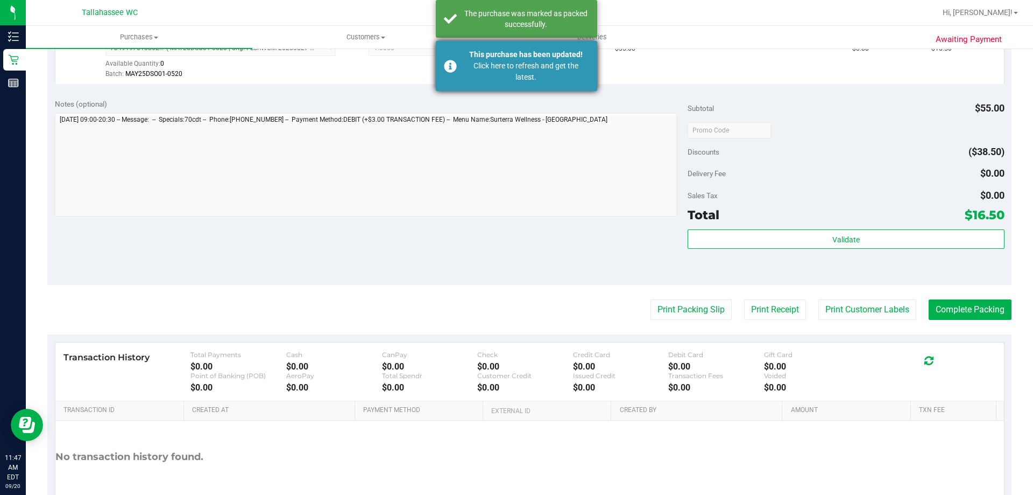
click at [511, 73] on div "Click here to refresh and get the latest." at bounding box center [526, 71] width 126 height 23
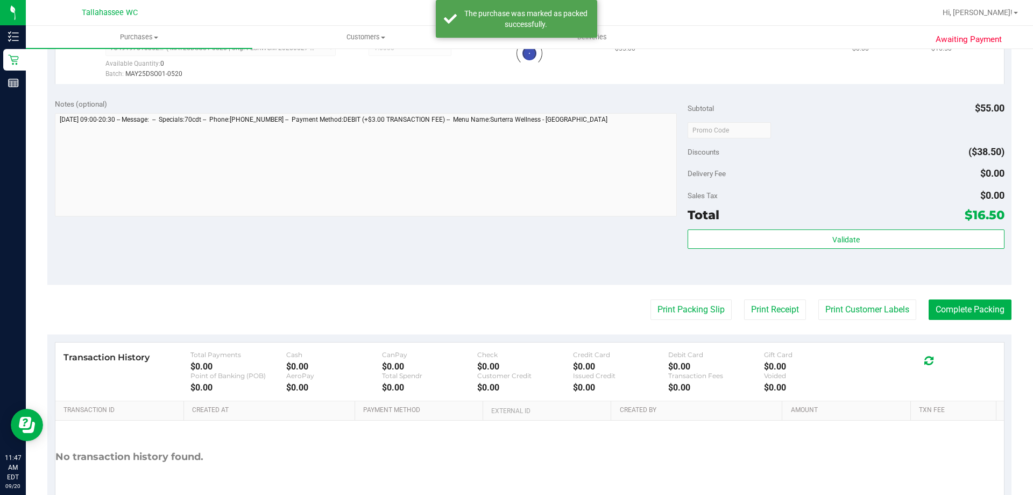
scroll to position [306, 0]
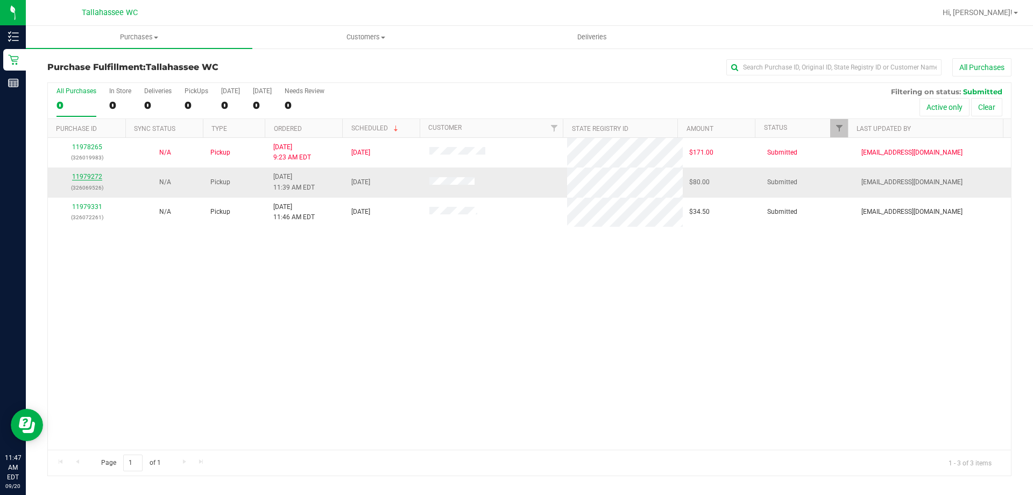
click at [86, 177] on link "11979272" at bounding box center [87, 177] width 30 height 8
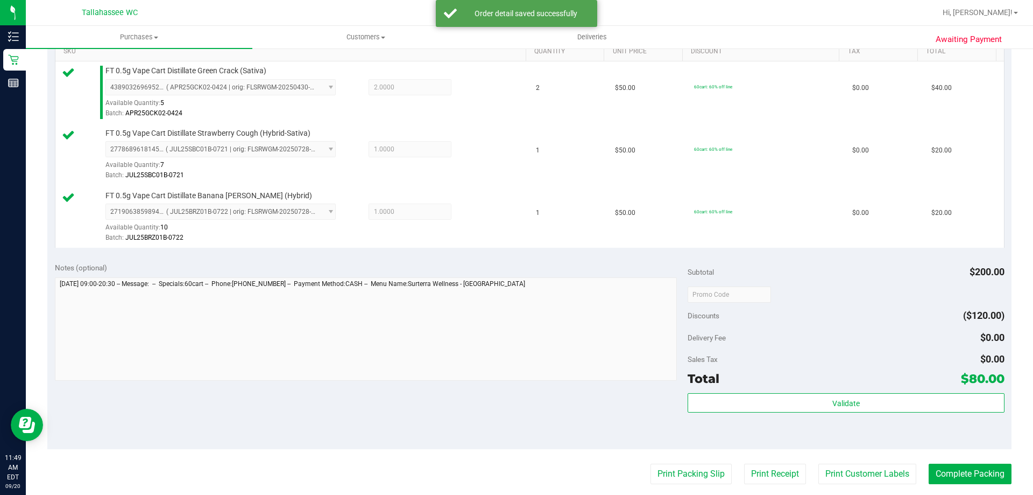
scroll to position [323, 0]
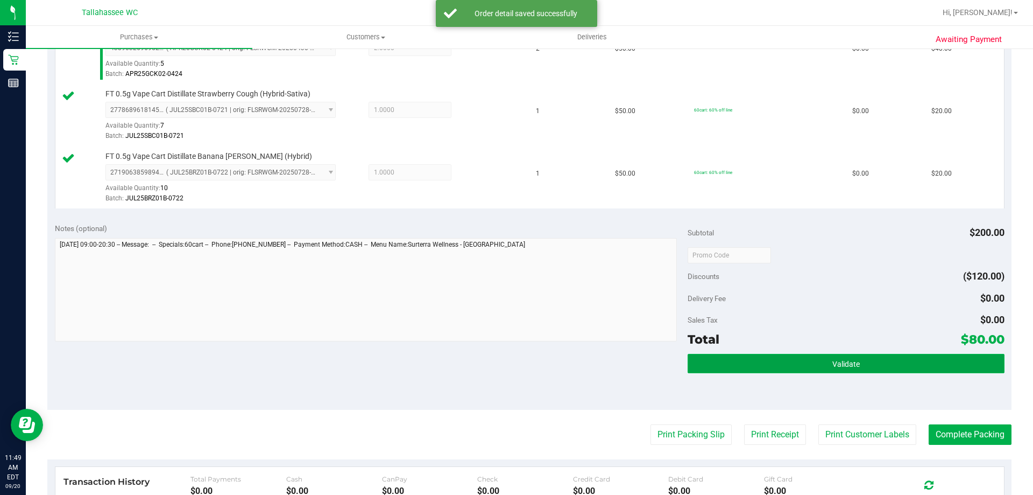
click at [790, 365] on button "Validate" at bounding box center [846, 363] width 317 height 19
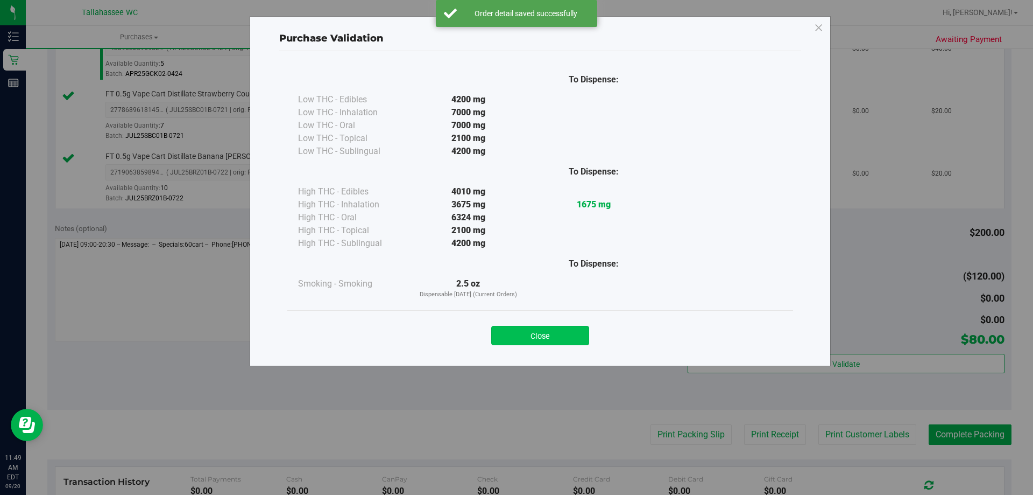
click at [496, 338] on button "Close" at bounding box center [540, 335] width 98 height 19
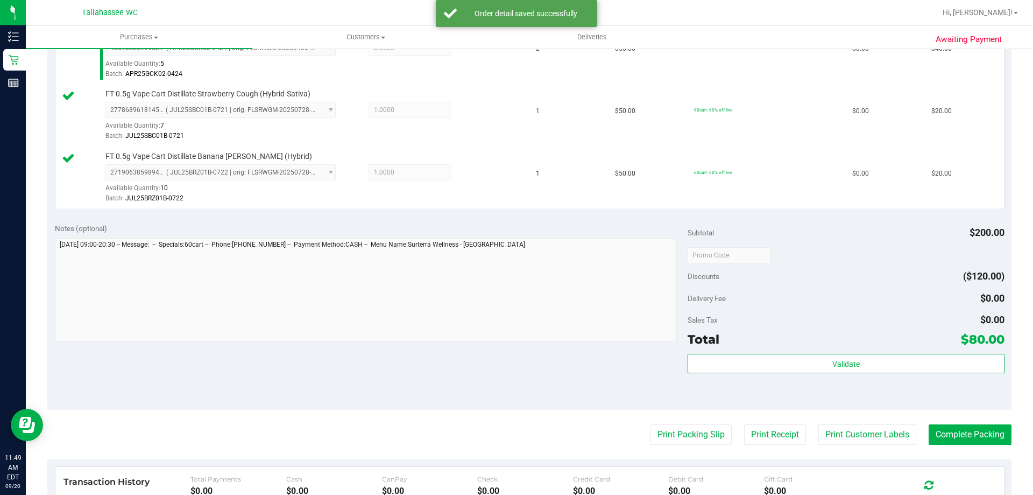
click at [672, 445] on purchase-details "Back Edit Purchase Cancel Purchase View Profile # 11979272 BioTrack ID: - Submi…" at bounding box center [529, 197] width 965 height 925
click at [673, 438] on button "Print Packing Slip" at bounding box center [691, 434] width 81 height 20
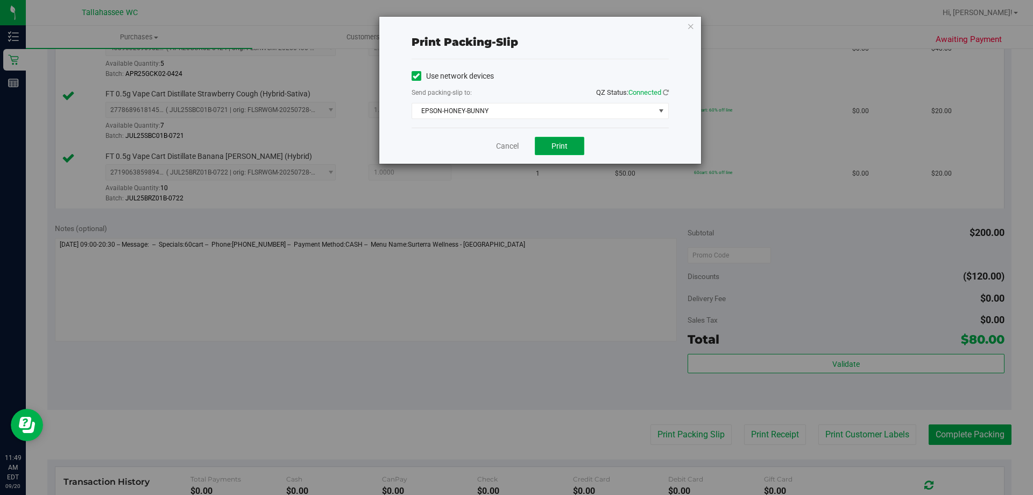
click at [576, 151] on button "Print" at bounding box center [560, 146] width 50 height 18
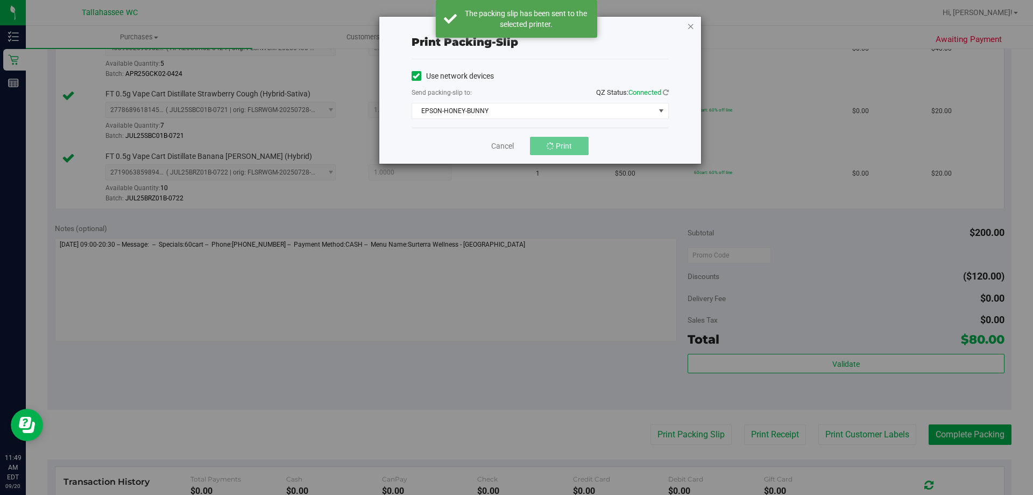
click at [690, 31] on icon "button" at bounding box center [691, 25] width 8 height 13
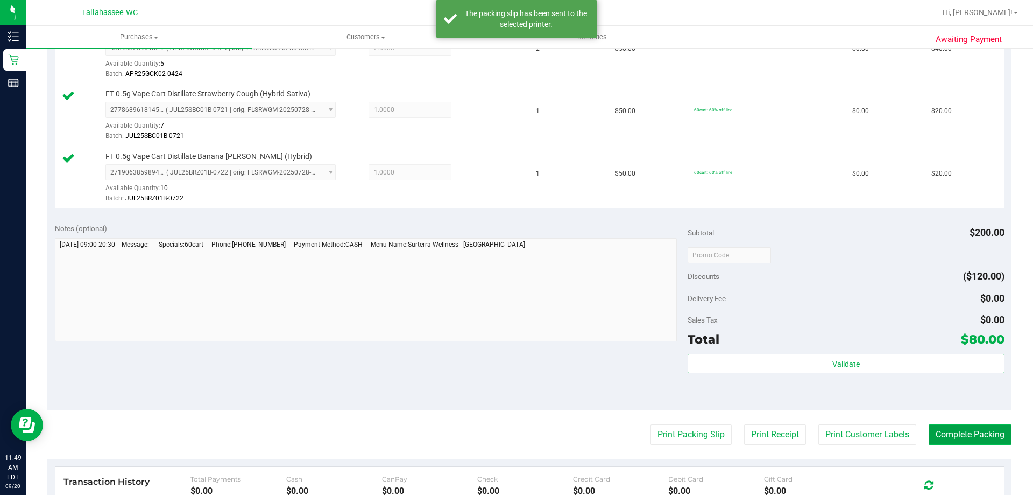
click at [949, 428] on button "Complete Packing" at bounding box center [970, 434] width 83 height 20
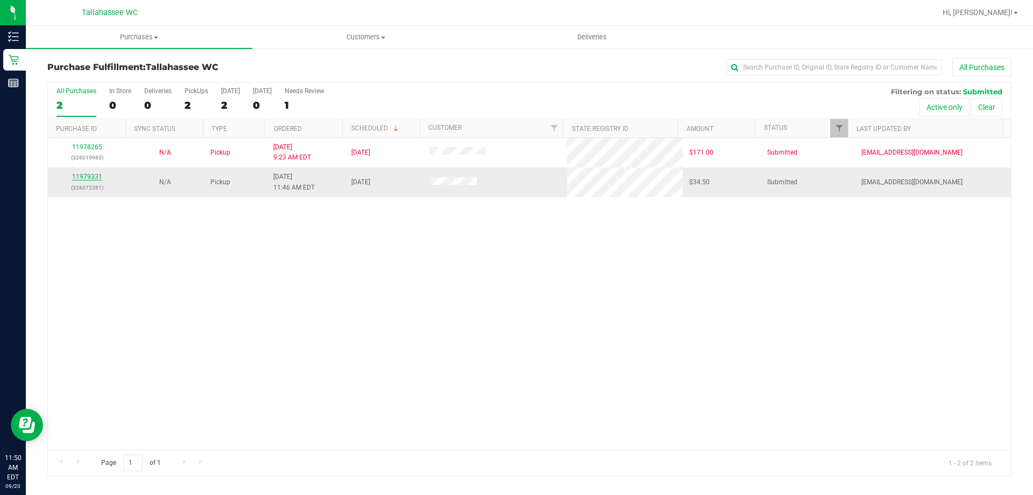
click at [92, 177] on link "11979331" at bounding box center [87, 177] width 30 height 8
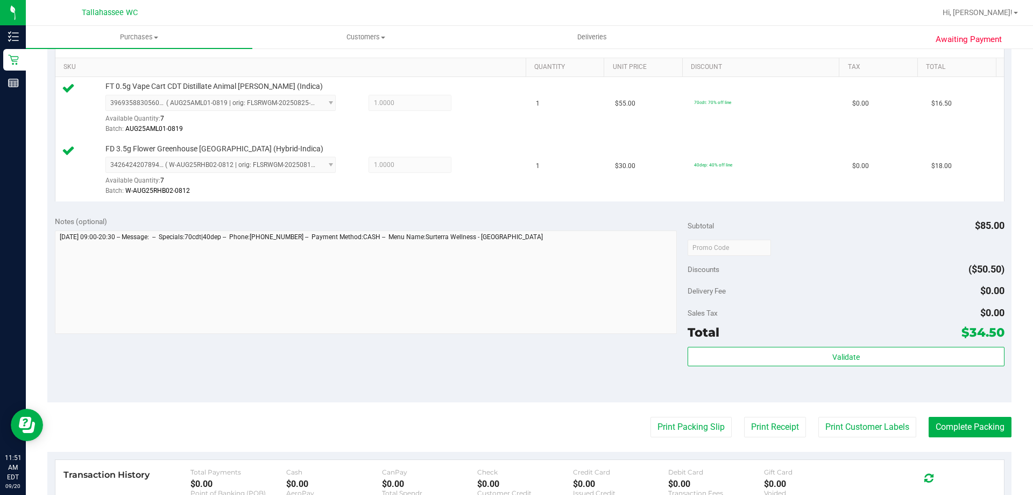
scroll to position [269, 0]
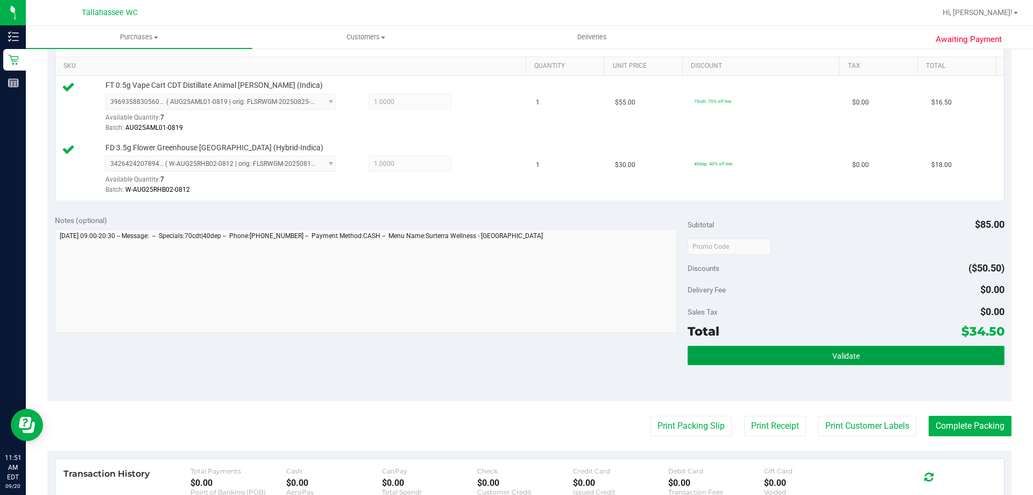
click at [793, 346] on button "Validate" at bounding box center [846, 355] width 317 height 19
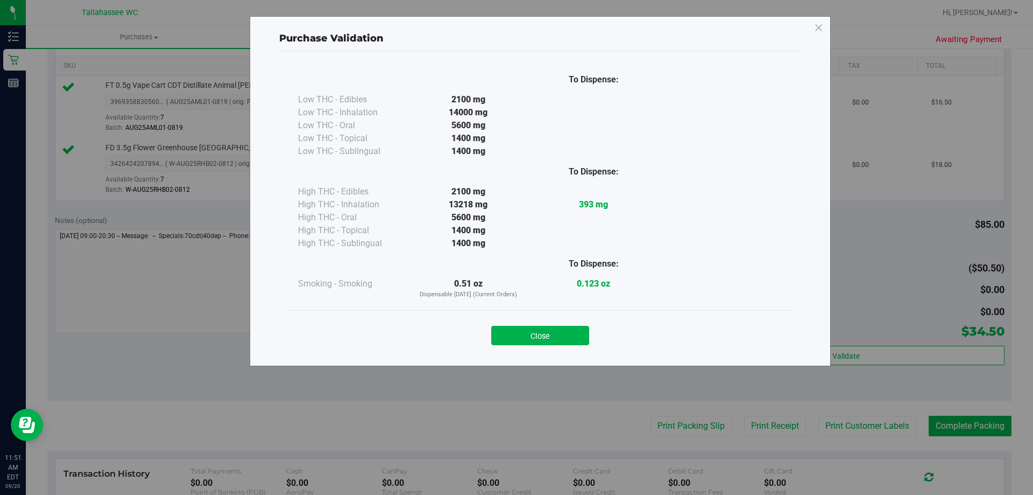
drag, startPoint x: 575, startPoint y: 335, endPoint x: 613, endPoint y: 350, distance: 40.1
click at [575, 336] on button "Close" at bounding box center [540, 335] width 98 height 19
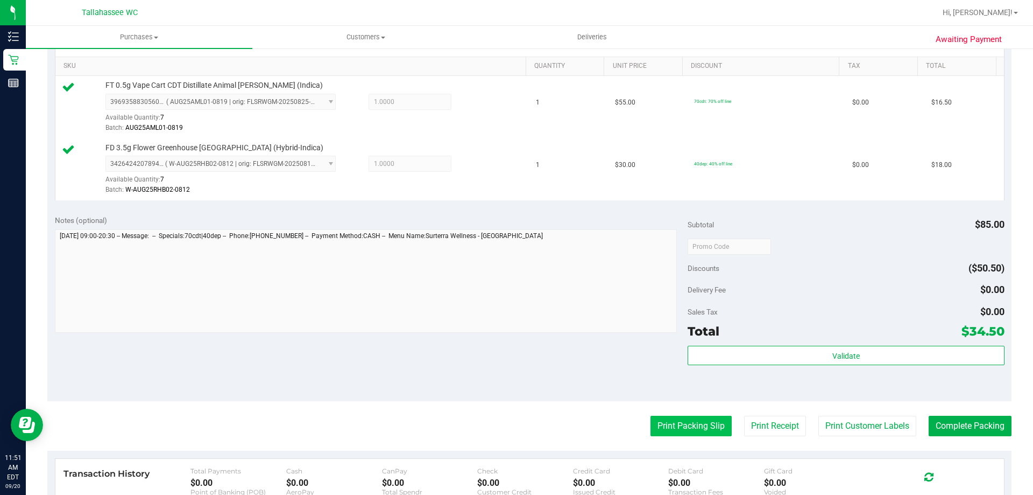
click at [669, 428] on button "Print Packing Slip" at bounding box center [691, 426] width 81 height 20
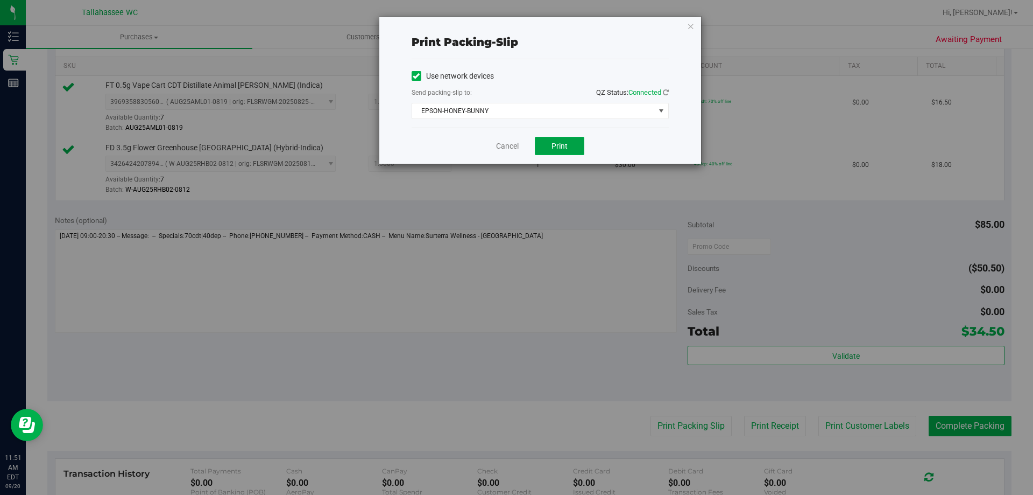
click at [569, 151] on button "Print" at bounding box center [560, 146] width 50 height 18
click at [693, 22] on icon "button" at bounding box center [691, 25] width 8 height 13
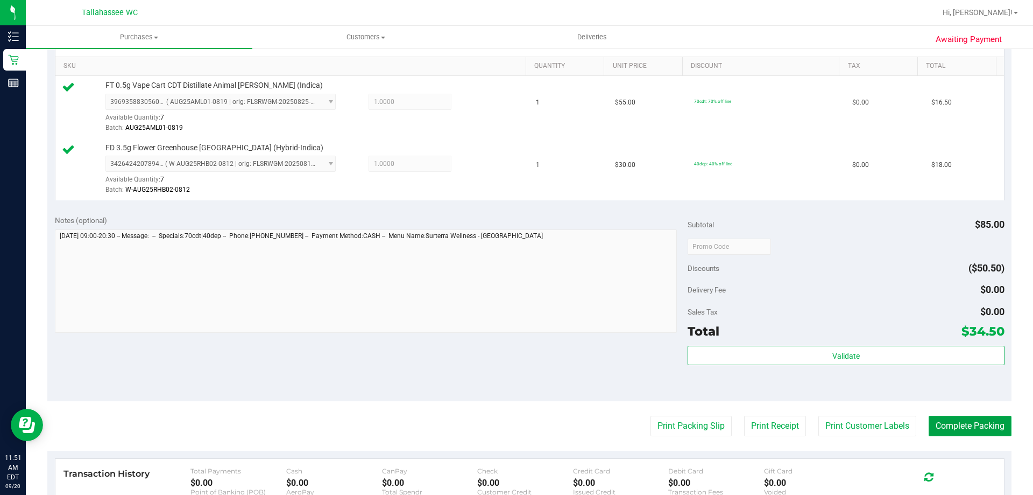
click at [941, 421] on button "Complete Packing" at bounding box center [970, 426] width 83 height 20
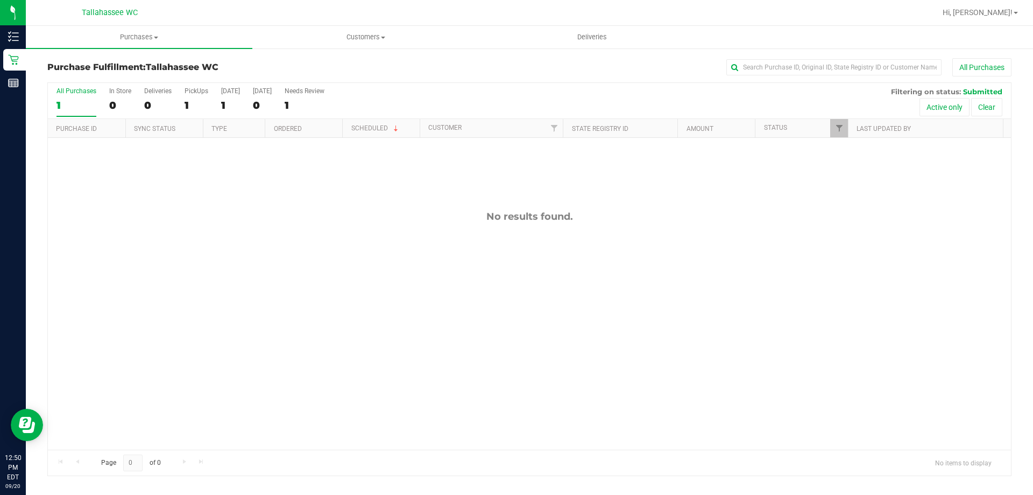
drag, startPoint x: 327, startPoint y: 69, endPoint x: 331, endPoint y: 75, distance: 6.7
click at [327, 69] on h3 "Purchase Fulfillment: Tallahassee WC" at bounding box center [207, 67] width 321 height 10
click at [998, 16] on span "Hi, [PERSON_NAME]!" at bounding box center [978, 12] width 70 height 9
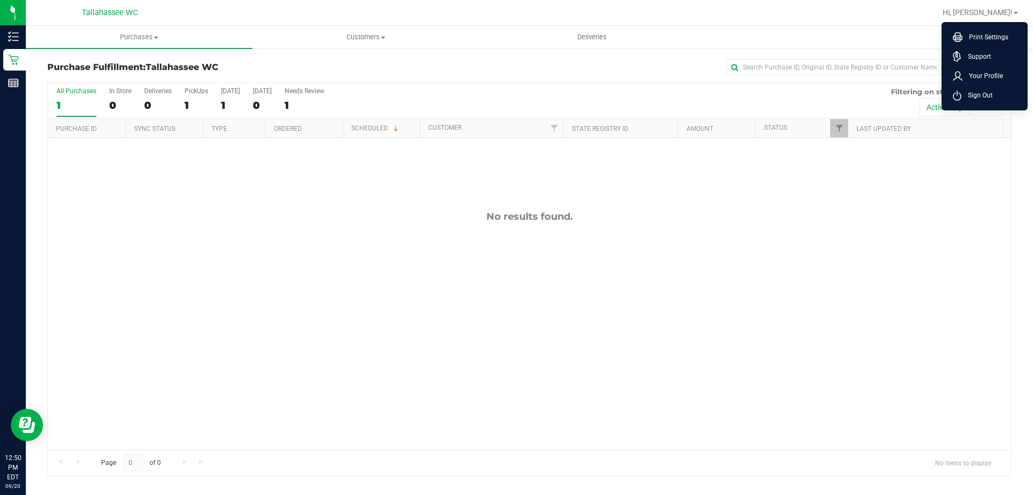
click at [575, 67] on div "All Purchases" at bounding box center [690, 67] width 643 height 18
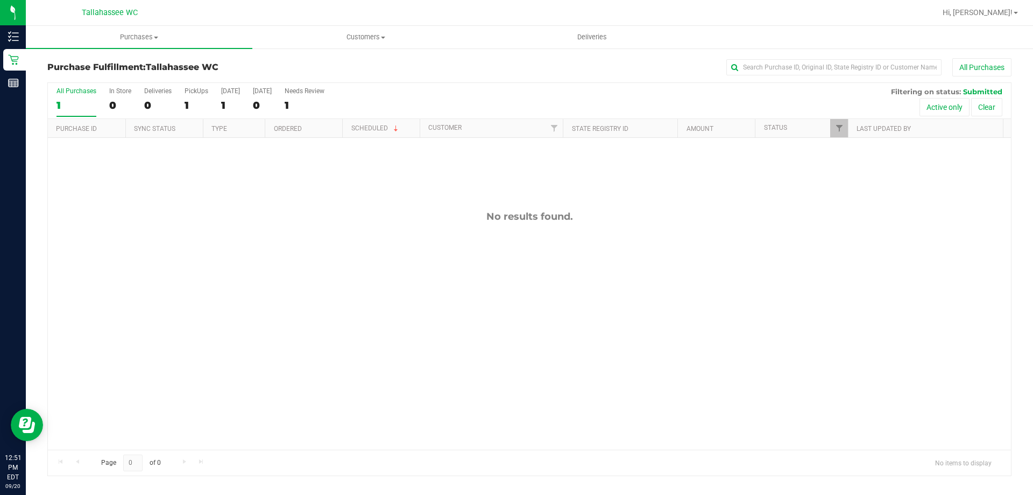
click at [1001, 20] on div "Hi, Marcus! Print Settings Support Your Profile Sign Out" at bounding box center [981, 12] width 84 height 19
click at [1003, 19] on div "Hi, Marcus! Print Settings Support Your Profile Sign Out" at bounding box center [981, 12] width 84 height 19
click at [1018, 16] on link "Hi, [PERSON_NAME]!" at bounding box center [981, 12] width 84 height 11
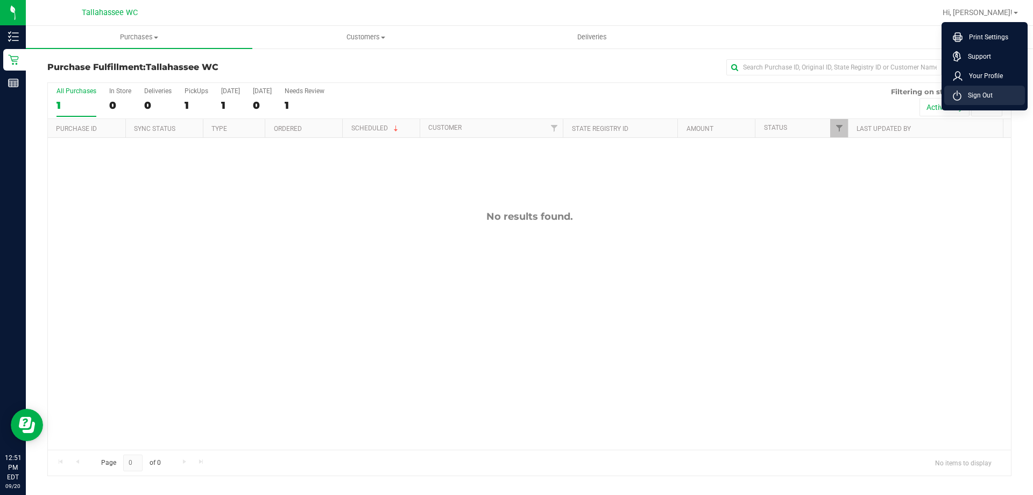
click at [960, 99] on icon at bounding box center [958, 96] width 8 height 7
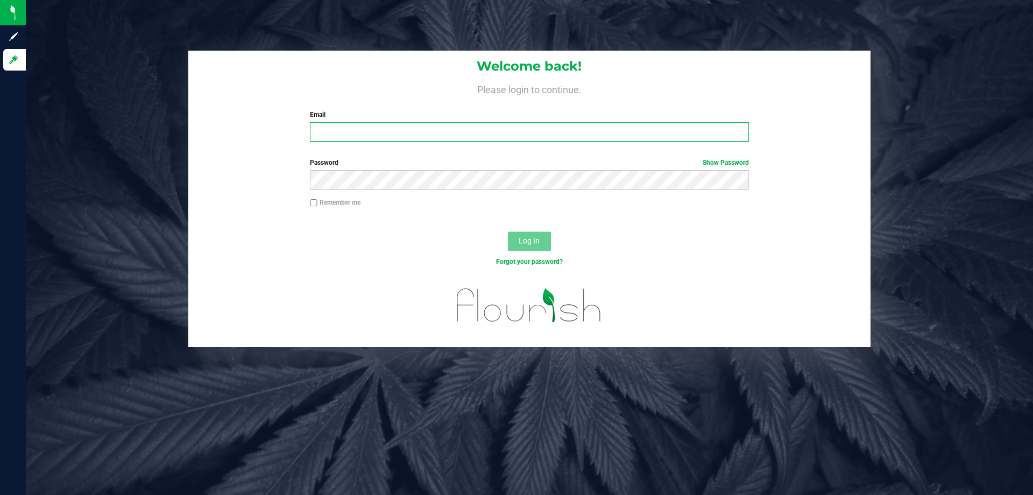
click at [416, 139] on input "Email" at bounding box center [529, 131] width 439 height 19
type input "edecoeur@liveparallel.com"
click at [508, 231] on button "Log In" at bounding box center [529, 240] width 43 height 19
